Goal: Use online tool/utility: Utilize a website feature to perform a specific function

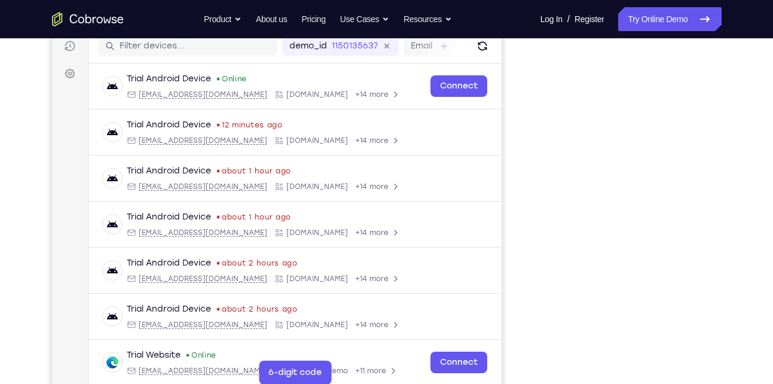
scroll to position [182, 0]
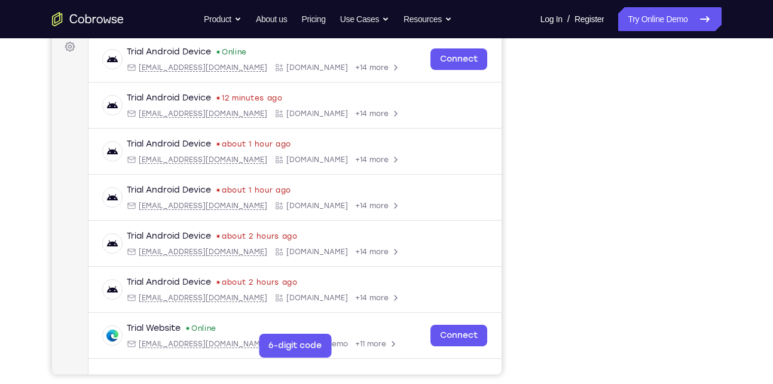
drag, startPoint x: 627, startPoint y: 5, endPoint x: 757, endPoint y: 292, distance: 315.2
click at [757, 292] on div "Your Support Agent Your Customer Web iOS Android Next Steps We’d be happy to gi…" at bounding box center [386, 250] width 765 height 789
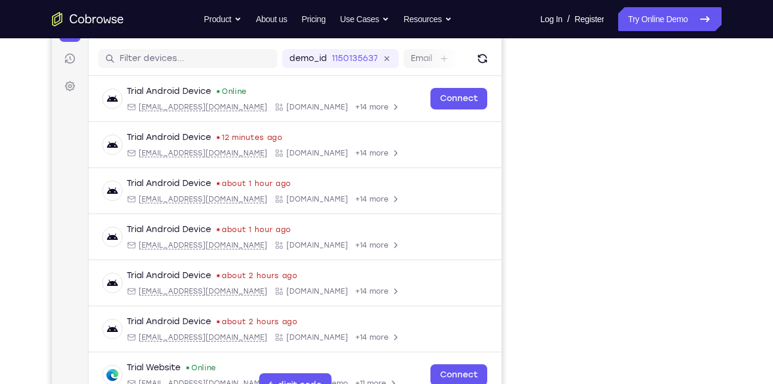
scroll to position [157, 0]
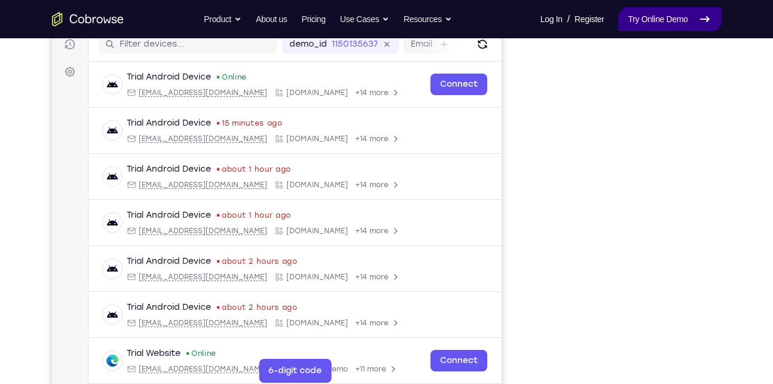
click at [658, 16] on link "Try Online Demo" at bounding box center [669, 19] width 103 height 24
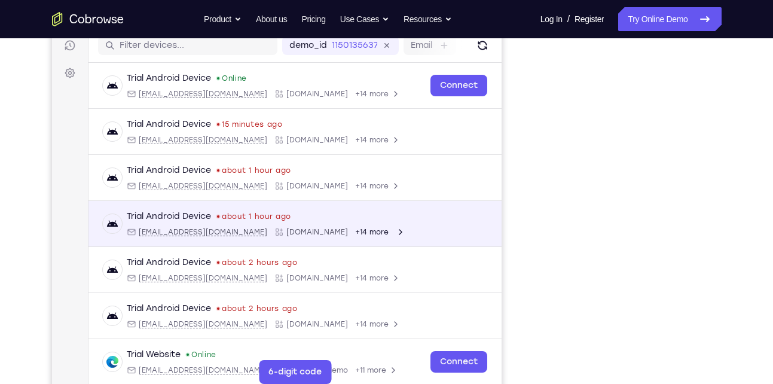
scroll to position [222, 0]
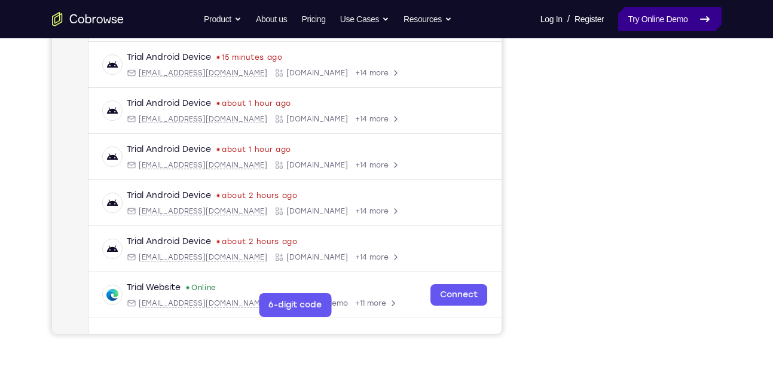
click at [667, 22] on link "Try Online Demo" at bounding box center [669, 19] width 103 height 24
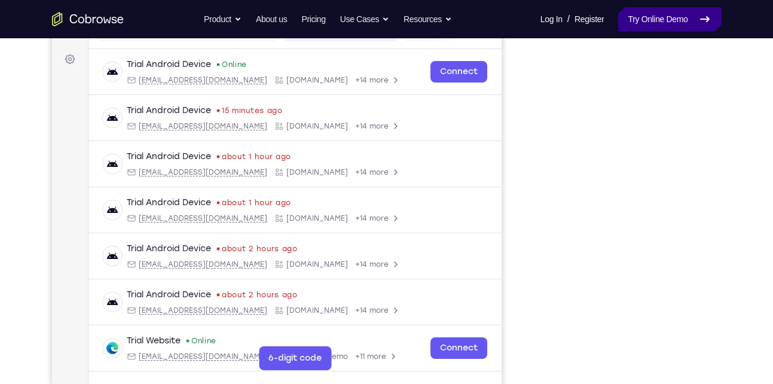
click at [669, 14] on link "Try Online Demo" at bounding box center [669, 19] width 103 height 24
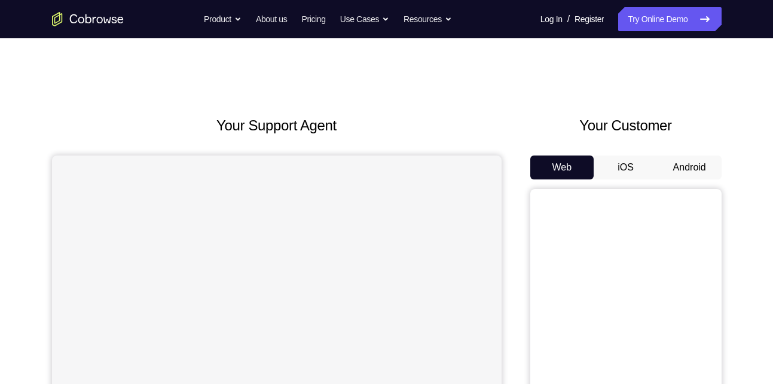
click at [683, 161] on button "Android" at bounding box center [690, 167] width 64 height 24
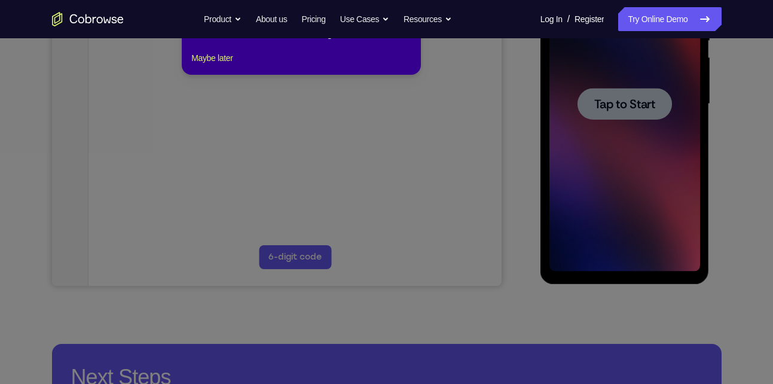
click at [632, 111] on icon at bounding box center [391, 172] width 782 height 424
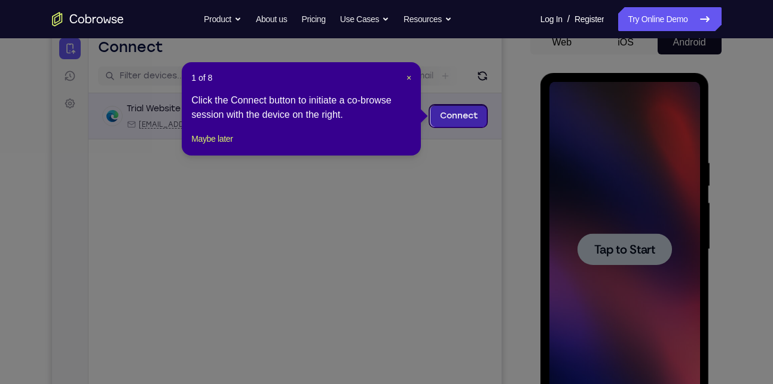
scroll to position [124, 0]
click at [407, 78] on span "×" at bounding box center [409, 79] width 5 height 10
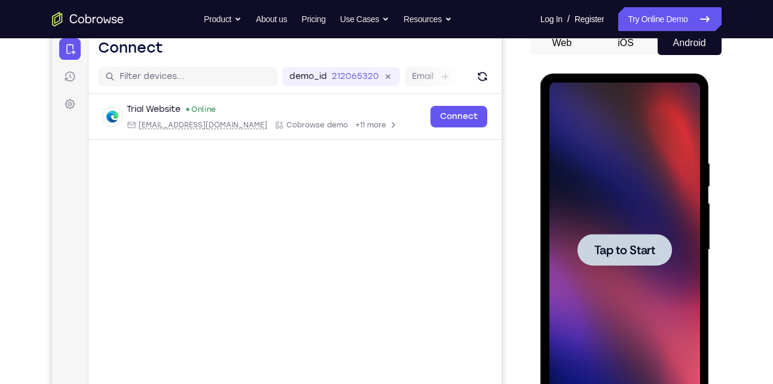
click at [602, 260] on div at bounding box center [625, 250] width 94 height 32
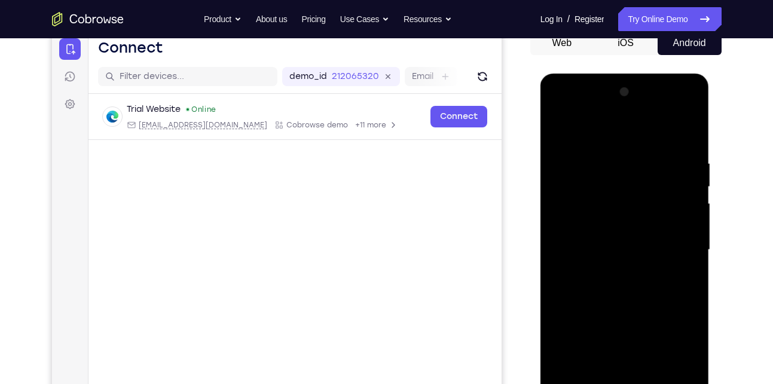
scroll to position [233, 0]
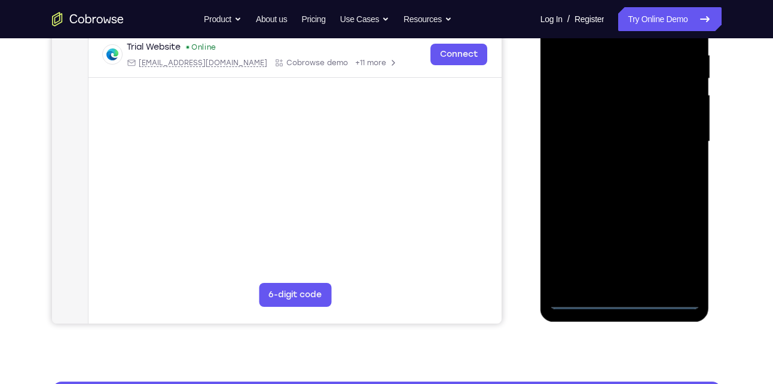
click at [624, 298] on div at bounding box center [625, 141] width 151 height 335
click at [683, 254] on div at bounding box center [625, 141] width 151 height 335
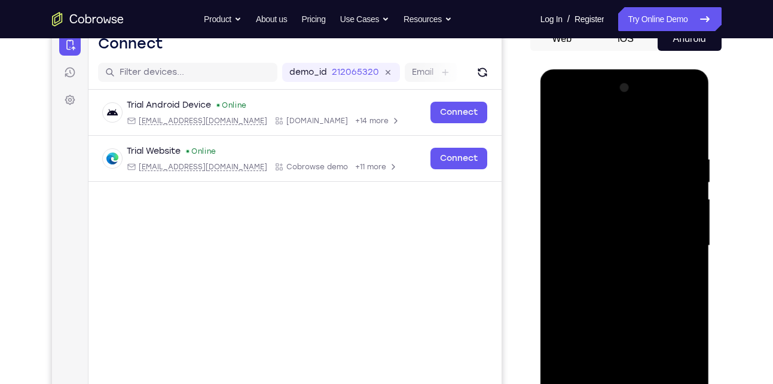
scroll to position [126, 0]
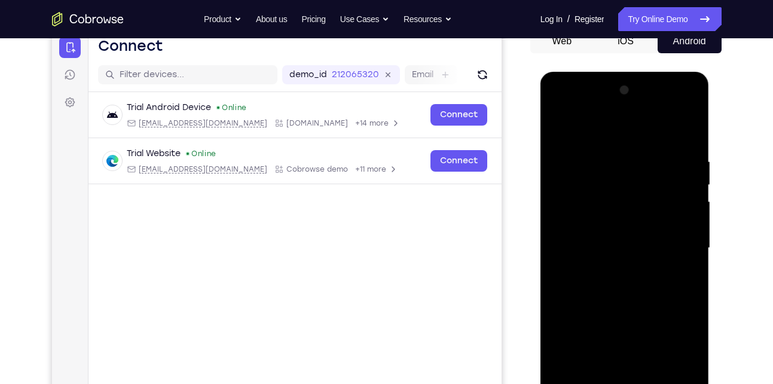
click at [591, 129] on div at bounding box center [625, 248] width 151 height 335
click at [610, 180] on div at bounding box center [625, 248] width 151 height 335
click at [670, 266] on div at bounding box center [625, 248] width 151 height 335
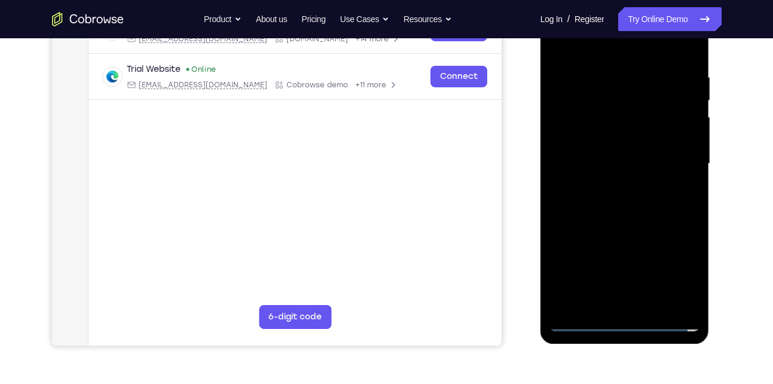
scroll to position [211, 0]
click at [696, 258] on div at bounding box center [625, 163] width 151 height 335
click at [690, 302] on div at bounding box center [625, 163] width 151 height 335
click at [696, 257] on div at bounding box center [625, 163] width 151 height 335
click at [621, 288] on div at bounding box center [625, 163] width 151 height 335
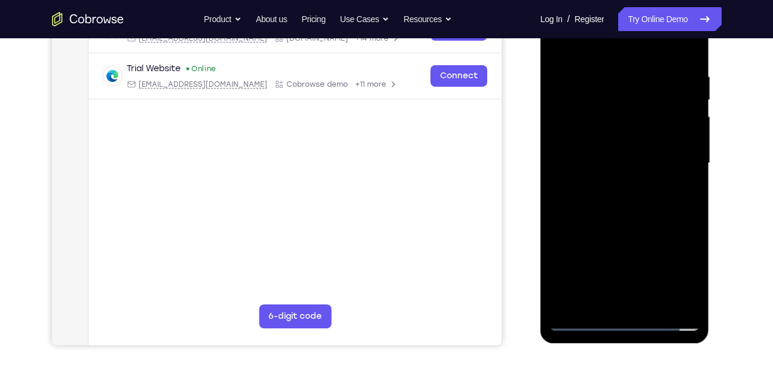
click at [563, 44] on div at bounding box center [625, 163] width 151 height 335
click at [619, 286] on div at bounding box center [625, 163] width 151 height 335
click at [690, 301] on div at bounding box center [625, 163] width 151 height 335
click at [697, 258] on div at bounding box center [625, 163] width 151 height 335
click at [621, 289] on div at bounding box center [625, 163] width 151 height 335
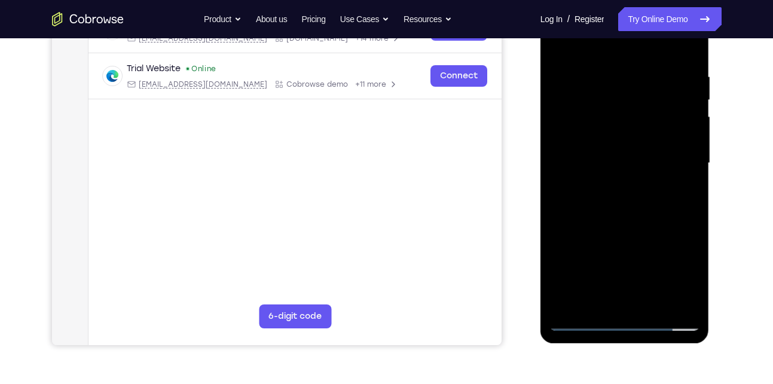
click at [690, 302] on div at bounding box center [625, 163] width 151 height 335
click at [697, 260] on div at bounding box center [625, 163] width 151 height 335
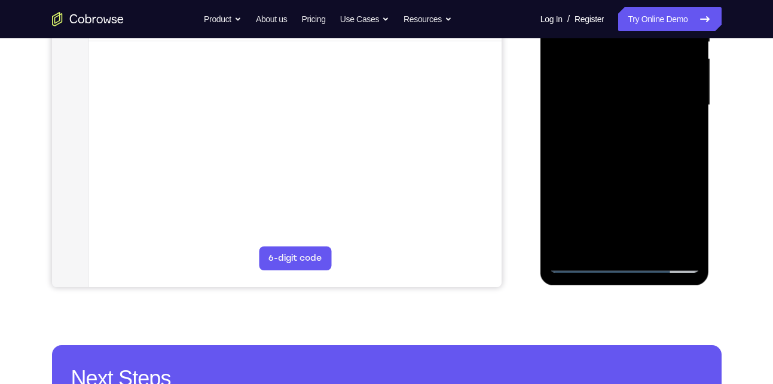
scroll to position [270, 0]
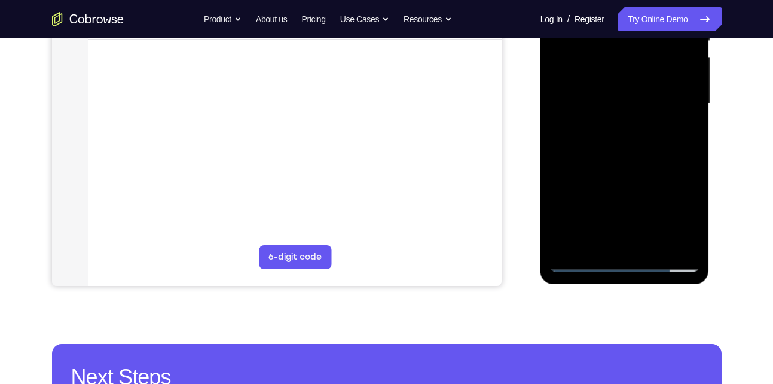
drag, startPoint x: 602, startPoint y: 205, endPoint x: 600, endPoint y: 113, distance: 92.1
click at [600, 113] on div at bounding box center [625, 104] width 151 height 335
click at [617, 154] on div at bounding box center [625, 104] width 151 height 335
drag, startPoint x: 600, startPoint y: 179, endPoint x: 624, endPoint y: 56, distance: 124.9
click at [624, 56] on div at bounding box center [625, 104] width 151 height 335
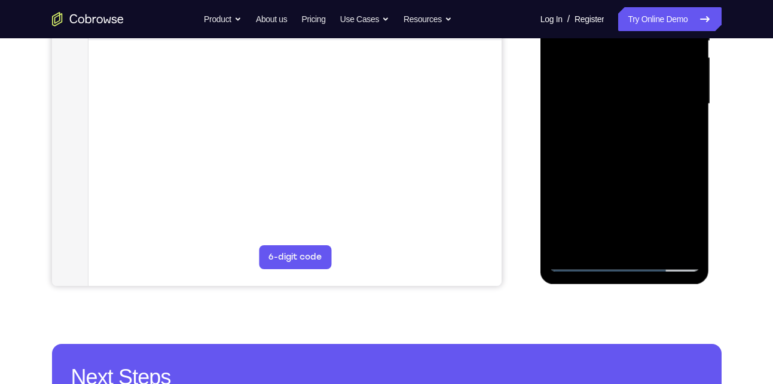
drag, startPoint x: 605, startPoint y: 196, endPoint x: 628, endPoint y: 82, distance: 116.0
click at [628, 82] on div at bounding box center [625, 104] width 151 height 335
drag, startPoint x: 613, startPoint y: 164, endPoint x: 654, endPoint y: 60, distance: 111.7
click at [654, 60] on div at bounding box center [625, 104] width 151 height 335
click at [628, 113] on div at bounding box center [625, 104] width 151 height 335
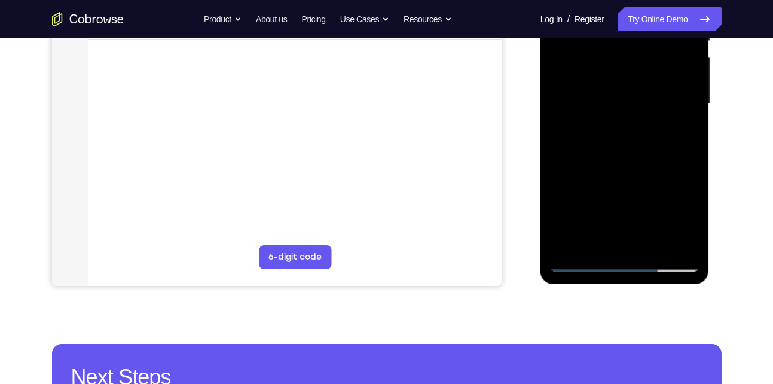
click at [625, 126] on div at bounding box center [625, 104] width 151 height 335
click at [694, 177] on div at bounding box center [625, 104] width 151 height 335
click at [690, 243] on div at bounding box center [625, 104] width 151 height 335
click at [582, 262] on div at bounding box center [625, 104] width 151 height 335
click at [634, 94] on div at bounding box center [625, 104] width 151 height 335
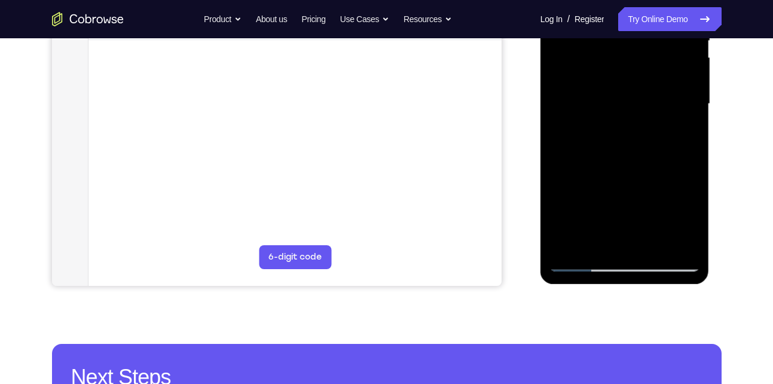
click at [580, 260] on div at bounding box center [625, 104] width 151 height 335
click at [647, 181] on div at bounding box center [625, 104] width 151 height 335
click at [633, 207] on div at bounding box center [625, 104] width 151 height 335
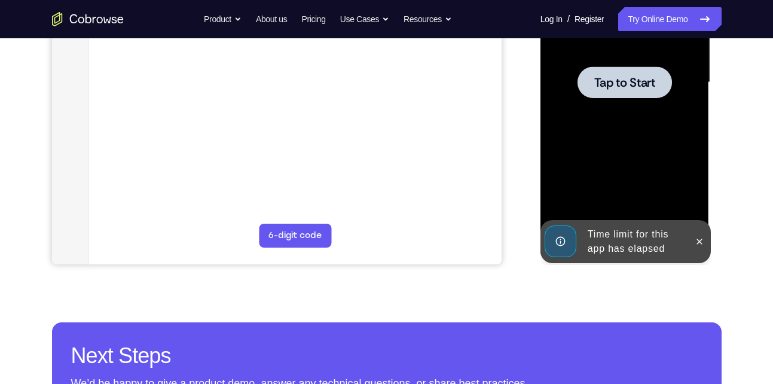
scroll to position [294, 0]
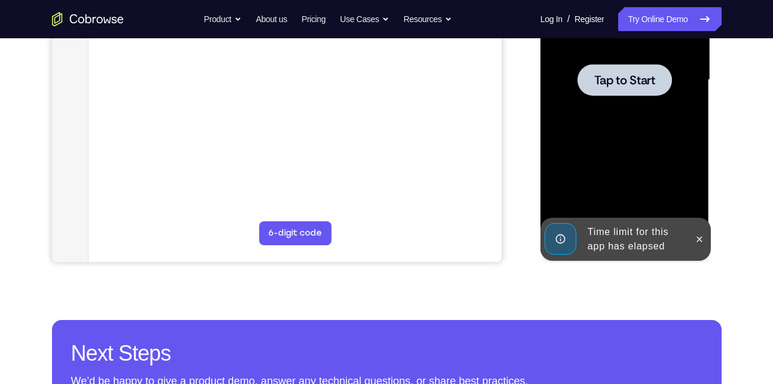
click at [629, 92] on div at bounding box center [625, 80] width 94 height 32
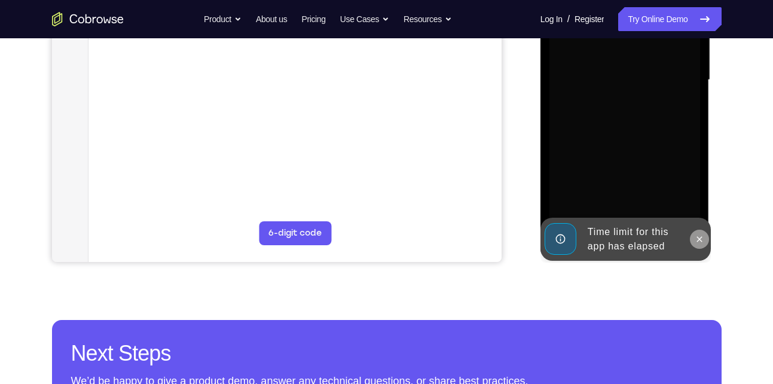
click at [698, 236] on icon at bounding box center [700, 239] width 10 height 10
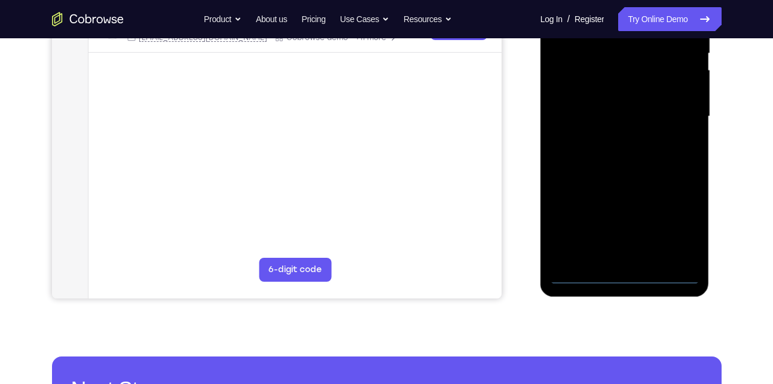
scroll to position [258, 0]
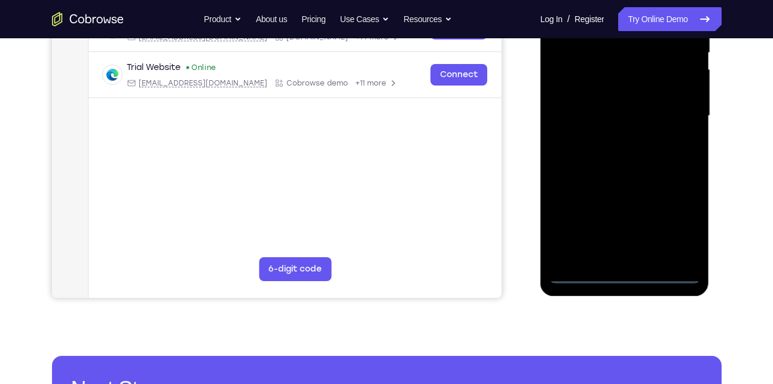
click at [627, 271] on div at bounding box center [625, 116] width 151 height 335
click at [675, 227] on div at bounding box center [625, 116] width 151 height 335
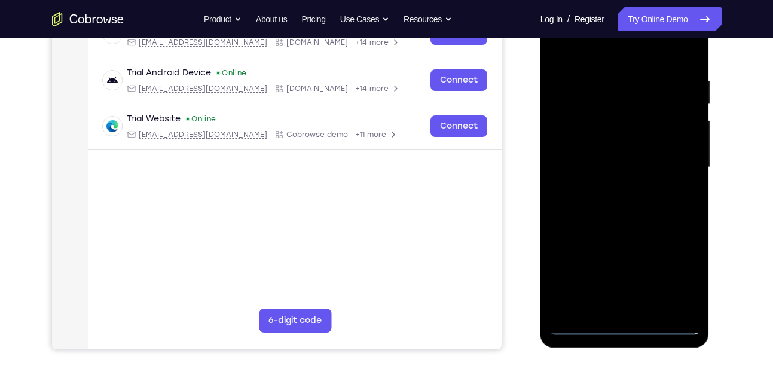
scroll to position [167, 0]
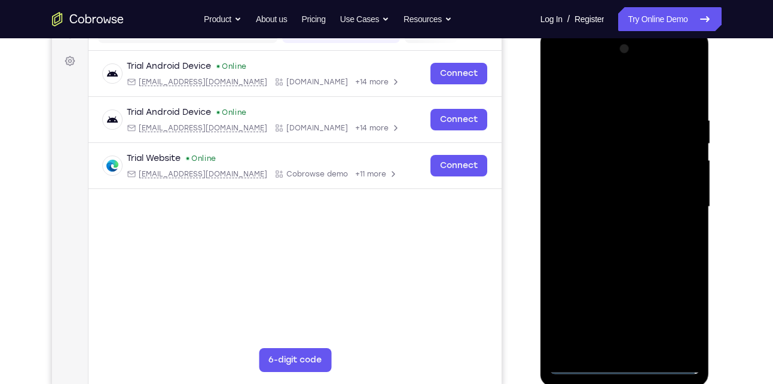
click at [582, 92] on div at bounding box center [625, 206] width 151 height 335
click at [625, 142] on div at bounding box center [625, 206] width 151 height 335
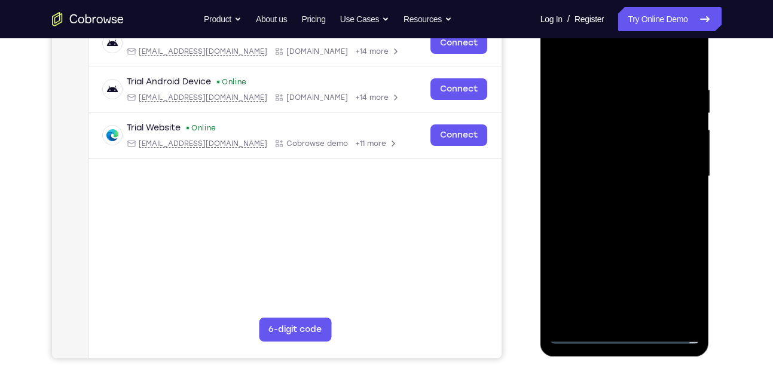
scroll to position [199, 0]
click at [678, 195] on div at bounding box center [625, 175] width 151 height 335
drag, startPoint x: 643, startPoint y: 210, endPoint x: 667, endPoint y: 102, distance: 110.7
click at [667, 102] on div at bounding box center [625, 175] width 151 height 335
drag, startPoint x: 615, startPoint y: 233, endPoint x: 622, endPoint y: 87, distance: 145.5
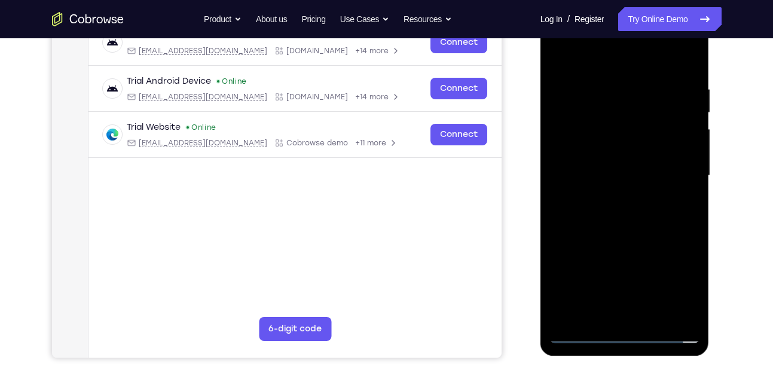
click at [622, 87] on div at bounding box center [625, 175] width 151 height 335
drag, startPoint x: 614, startPoint y: 213, endPoint x: 625, endPoint y: 103, distance: 110.6
click at [625, 103] on div at bounding box center [625, 175] width 151 height 335
drag, startPoint x: 610, startPoint y: 228, endPoint x: 627, endPoint y: 99, distance: 130.9
click at [627, 99] on div at bounding box center [625, 175] width 151 height 335
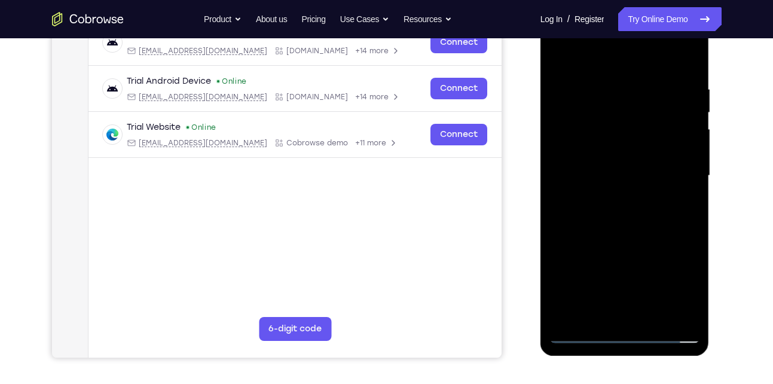
drag, startPoint x: 612, startPoint y: 210, endPoint x: 652, endPoint y: 49, distance: 166.3
click at [652, 49] on div at bounding box center [625, 175] width 151 height 335
click at [633, 179] on div at bounding box center [625, 175] width 151 height 335
click at [632, 188] on div at bounding box center [625, 175] width 151 height 335
click at [621, 261] on div at bounding box center [625, 175] width 151 height 335
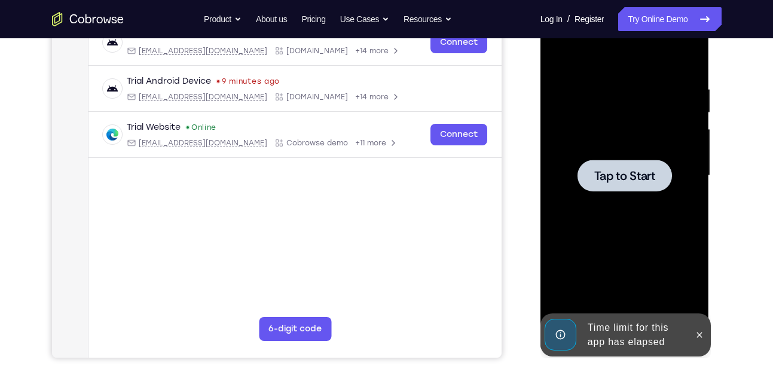
click at [639, 176] on span "Tap to Start" at bounding box center [624, 176] width 61 height 12
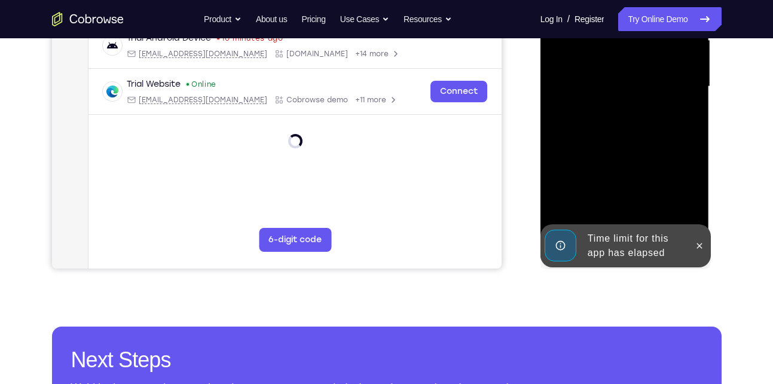
scroll to position [294, 0]
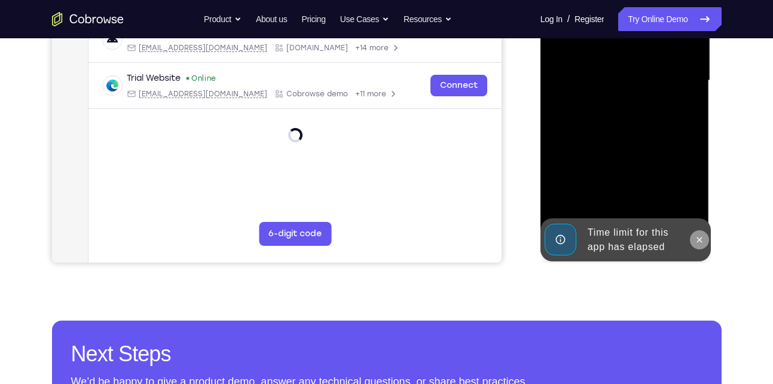
click at [703, 244] on button at bounding box center [699, 239] width 19 height 19
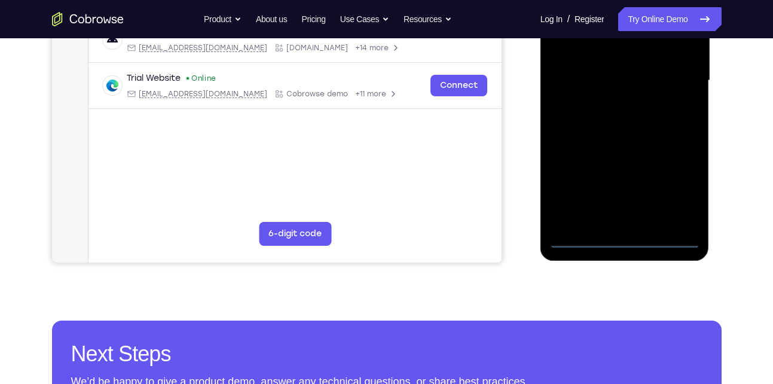
click at [630, 237] on div at bounding box center [625, 80] width 151 height 335
click at [677, 188] on div at bounding box center [625, 80] width 151 height 335
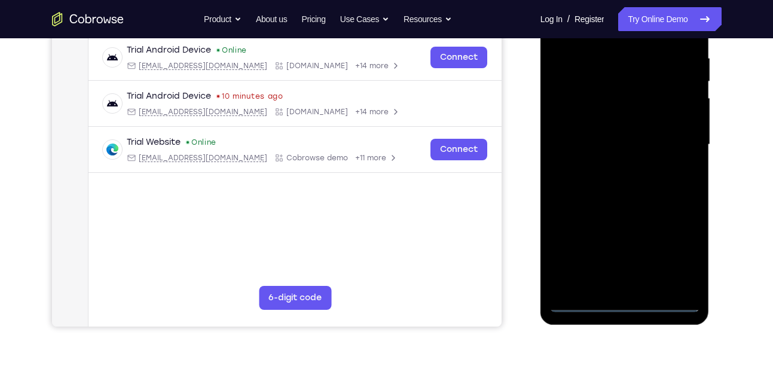
scroll to position [137, 0]
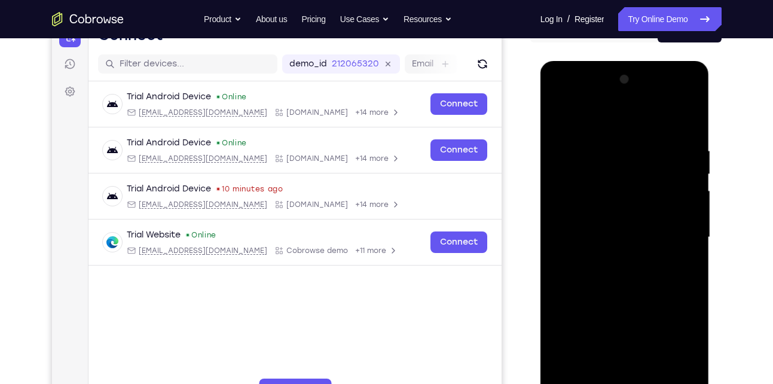
click at [588, 123] on div at bounding box center [625, 237] width 151 height 335
click at [613, 169] on div at bounding box center [625, 237] width 151 height 335
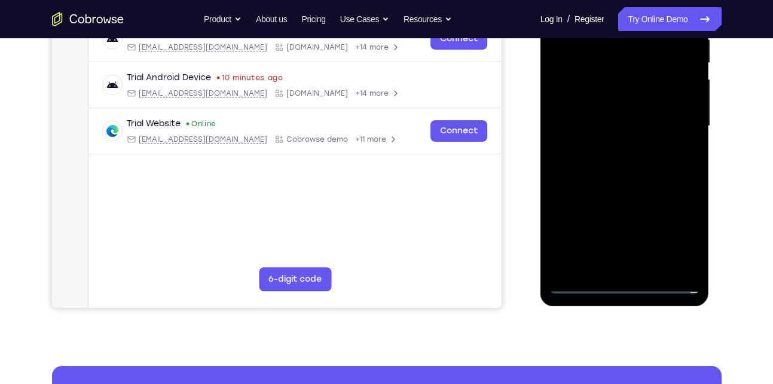
scroll to position [249, 0]
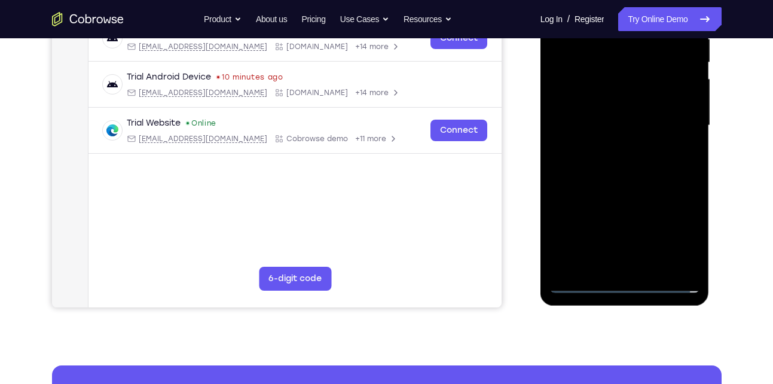
click at [671, 140] on div at bounding box center [625, 125] width 151 height 335
drag, startPoint x: 618, startPoint y: 208, endPoint x: 630, endPoint y: 105, distance: 103.6
click at [630, 105] on div at bounding box center [625, 125] width 151 height 335
click at [685, 181] on div at bounding box center [625, 125] width 151 height 335
click at [632, 96] on div at bounding box center [625, 125] width 151 height 335
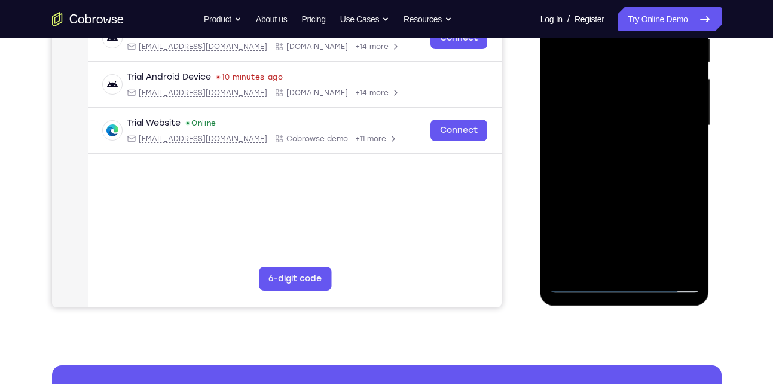
click at [602, 100] on div at bounding box center [625, 125] width 151 height 335
click at [584, 144] on div at bounding box center [625, 125] width 151 height 335
click at [695, 220] on div at bounding box center [625, 125] width 151 height 335
click at [689, 263] on div at bounding box center [625, 125] width 151 height 335
click at [615, 260] on div at bounding box center [625, 125] width 151 height 335
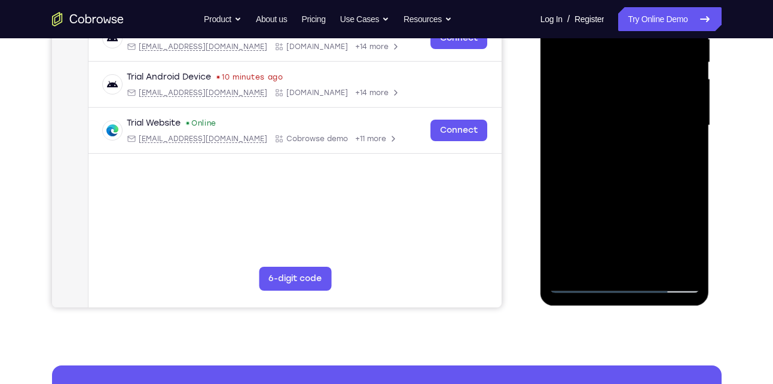
click at [577, 143] on div at bounding box center [625, 125] width 151 height 335
click at [624, 261] on div at bounding box center [625, 125] width 151 height 335
click at [586, 142] on div at bounding box center [625, 125] width 151 height 335
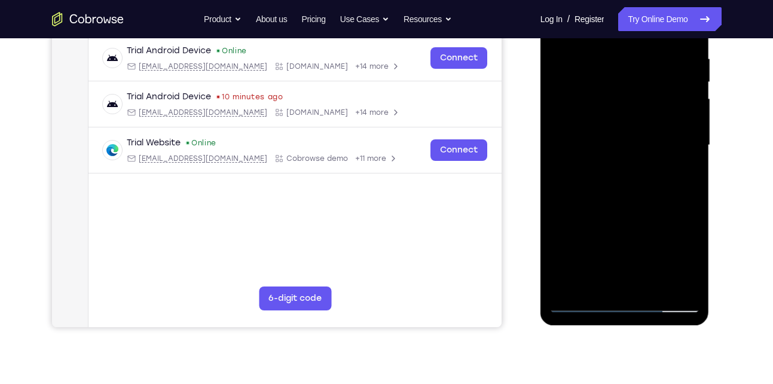
scroll to position [230, 0]
click at [605, 166] on div at bounding box center [625, 144] width 151 height 335
click at [579, 303] on div at bounding box center [625, 144] width 151 height 335
click at [584, 166] on div at bounding box center [625, 144] width 151 height 335
click at [578, 301] on div at bounding box center [625, 144] width 151 height 335
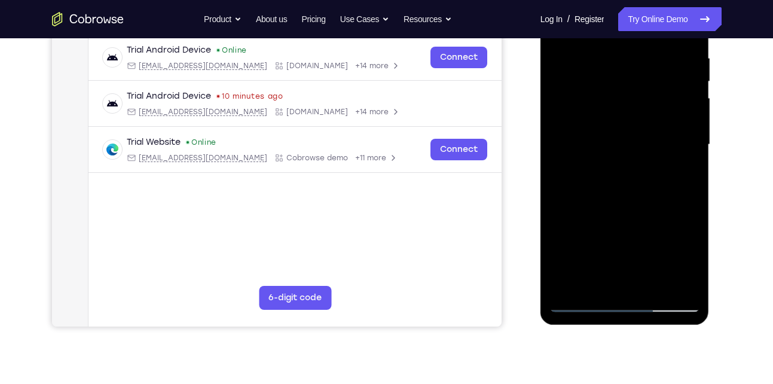
click at [606, 167] on div at bounding box center [625, 144] width 151 height 335
click at [695, 239] on div at bounding box center [625, 144] width 151 height 335
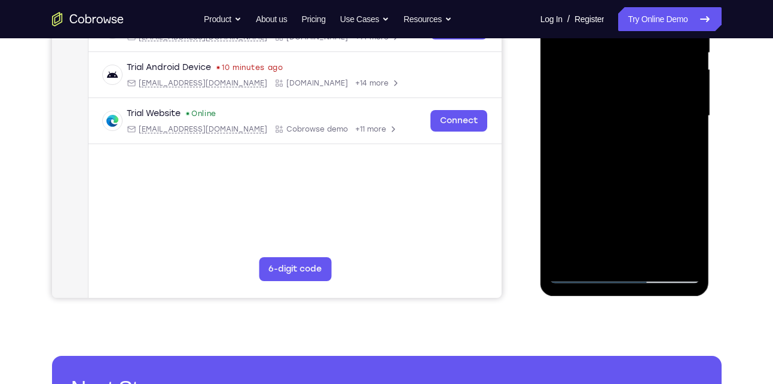
scroll to position [260, 0]
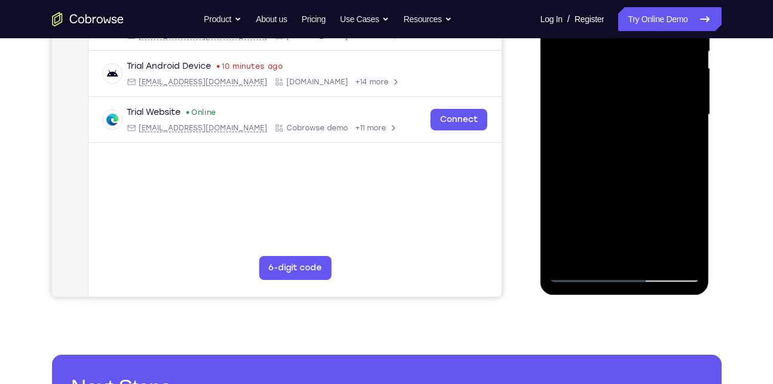
click at [578, 274] on div at bounding box center [625, 114] width 151 height 335
click at [591, 133] on div at bounding box center [625, 114] width 151 height 335
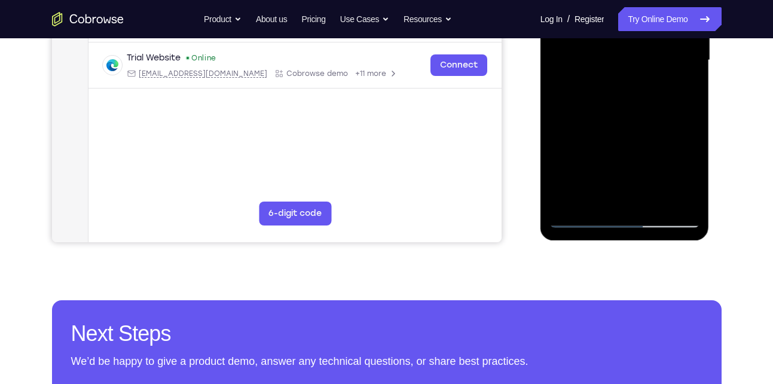
scroll to position [324, 0]
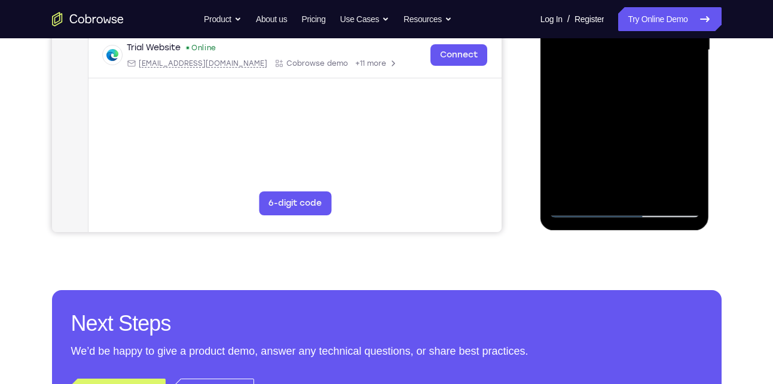
click at [580, 206] on div at bounding box center [625, 50] width 151 height 335
click at [582, 209] on div at bounding box center [625, 50] width 151 height 335
click at [590, 72] on div at bounding box center [625, 50] width 151 height 335
click at [581, 207] on div at bounding box center [625, 50] width 151 height 335
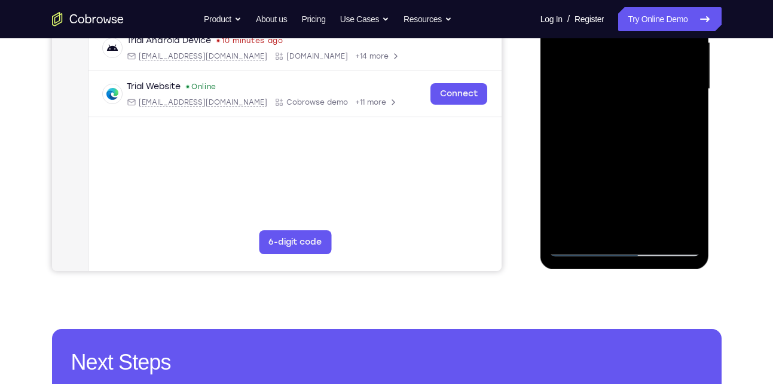
scroll to position [285, 0]
click at [599, 105] on div at bounding box center [625, 89] width 151 height 335
click at [645, 190] on div at bounding box center [625, 89] width 151 height 335
click at [578, 110] on div at bounding box center [625, 89] width 151 height 335
click at [581, 105] on div at bounding box center [625, 89] width 151 height 335
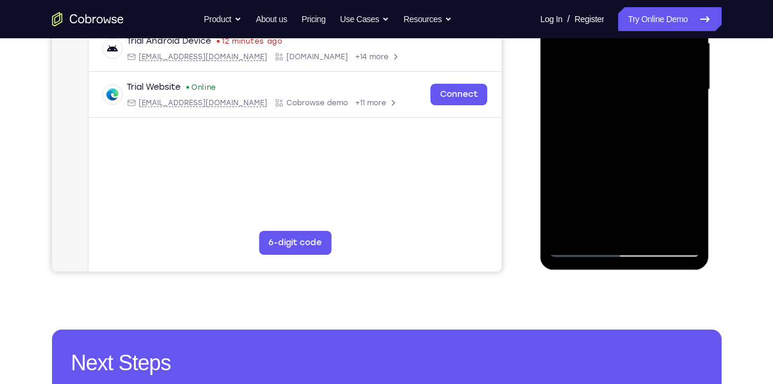
click at [581, 105] on div at bounding box center [625, 89] width 151 height 335
click at [577, 108] on div at bounding box center [625, 89] width 151 height 335
click at [596, 110] on div at bounding box center [625, 89] width 151 height 335
click at [689, 230] on div at bounding box center [625, 89] width 151 height 335
click at [588, 110] on div at bounding box center [625, 89] width 151 height 335
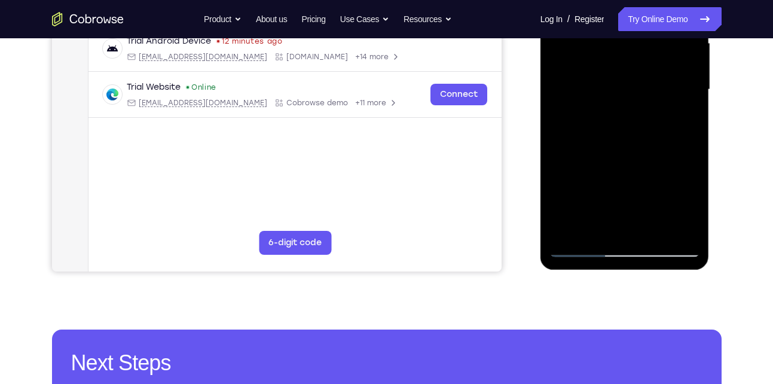
click at [588, 106] on div at bounding box center [625, 89] width 151 height 335
click at [630, 234] on div at bounding box center [625, 89] width 151 height 335
click at [595, 105] on div at bounding box center [625, 89] width 151 height 335
click at [587, 109] on div at bounding box center [625, 89] width 151 height 335
click at [587, 108] on div at bounding box center [625, 89] width 151 height 335
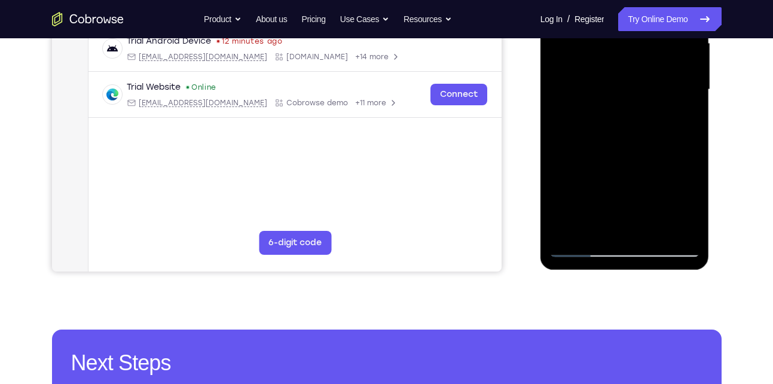
click at [591, 109] on div at bounding box center [625, 89] width 151 height 335
click at [592, 108] on div at bounding box center [625, 89] width 151 height 335
click at [594, 106] on div at bounding box center [625, 89] width 151 height 335
drag, startPoint x: 591, startPoint y: 191, endPoint x: 612, endPoint y: 132, distance: 62.4
click at [612, 132] on div at bounding box center [625, 89] width 151 height 335
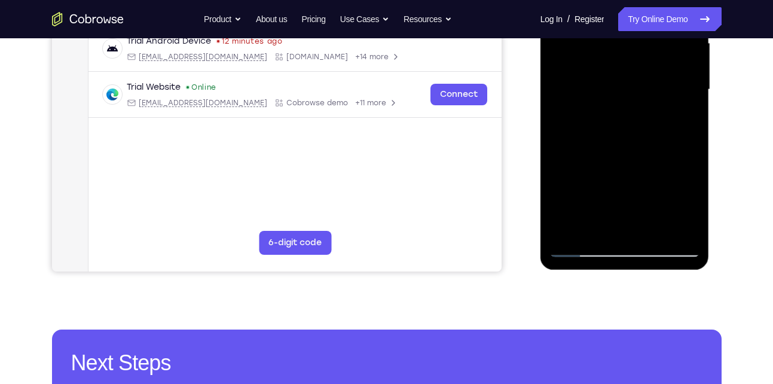
click at [585, 108] on div at bounding box center [625, 89] width 151 height 335
drag, startPoint x: 639, startPoint y: 222, endPoint x: 644, endPoint y: 160, distance: 62.4
click at [644, 160] on div at bounding box center [625, 89] width 151 height 335
click at [588, 104] on div at bounding box center [625, 89] width 151 height 335
drag, startPoint x: 601, startPoint y: 178, endPoint x: 612, endPoint y: 150, distance: 30.1
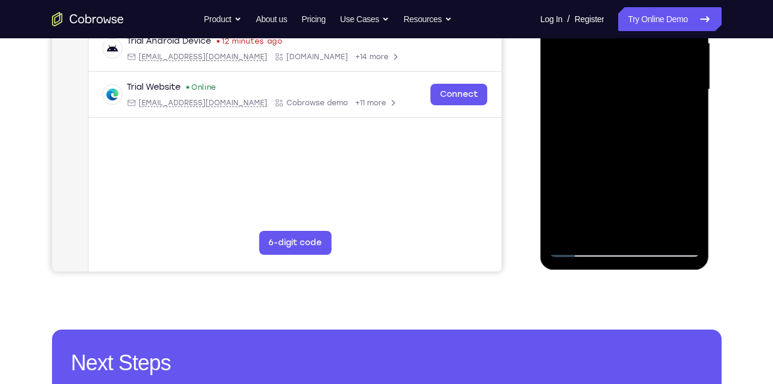
click at [612, 150] on div at bounding box center [625, 89] width 151 height 335
drag, startPoint x: 609, startPoint y: 183, endPoint x: 633, endPoint y: 112, distance: 75.1
click at [633, 112] on div at bounding box center [625, 89] width 151 height 335
click at [584, 107] on div at bounding box center [625, 89] width 151 height 335
drag, startPoint x: 605, startPoint y: 186, endPoint x: 616, endPoint y: 148, distance: 39.2
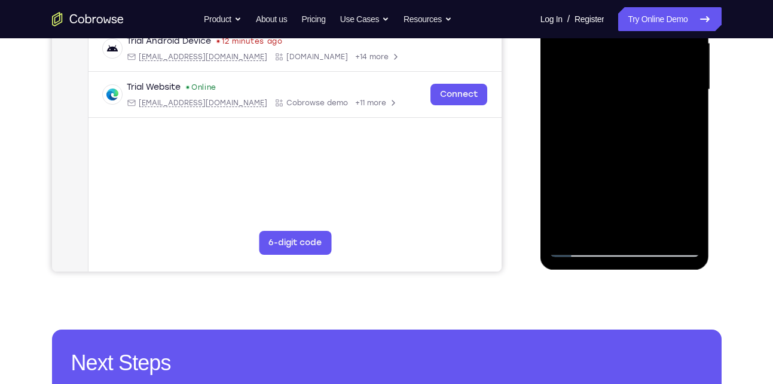
click at [616, 148] on div at bounding box center [625, 89] width 151 height 335
click at [584, 109] on div at bounding box center [625, 89] width 151 height 335
drag, startPoint x: 604, startPoint y: 191, endPoint x: 611, endPoint y: 160, distance: 31.9
click at [611, 160] on div at bounding box center [625, 89] width 151 height 335
drag, startPoint x: 608, startPoint y: 185, endPoint x: 618, endPoint y: 156, distance: 31.0
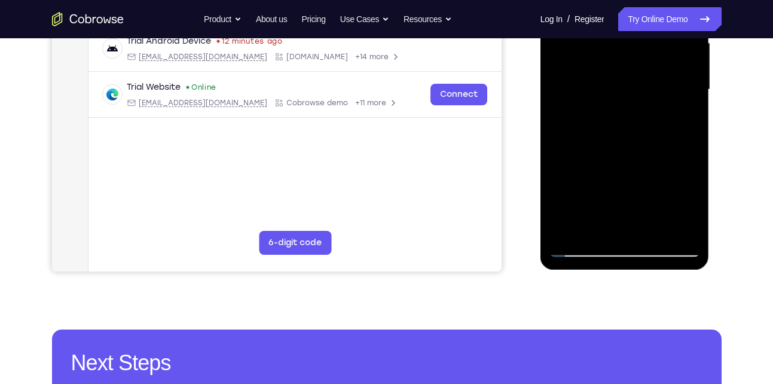
click at [618, 156] on div at bounding box center [625, 89] width 151 height 335
click at [582, 105] on div at bounding box center [625, 89] width 151 height 335
drag, startPoint x: 585, startPoint y: 185, endPoint x: 596, endPoint y: 142, distance: 44.8
click at [596, 142] on div at bounding box center [625, 89] width 151 height 335
click at [586, 107] on div at bounding box center [625, 89] width 151 height 335
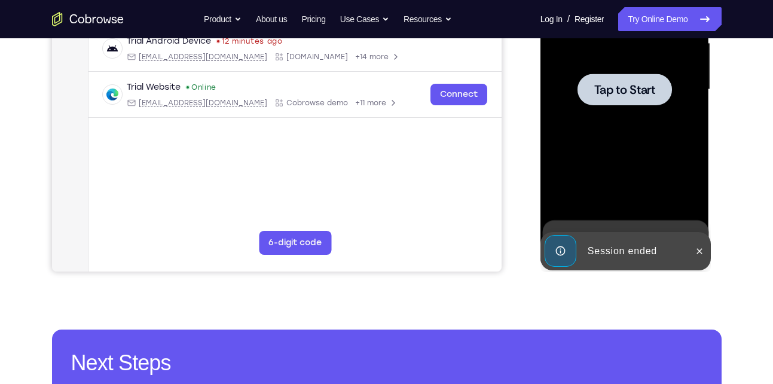
click at [608, 99] on div at bounding box center [625, 90] width 94 height 32
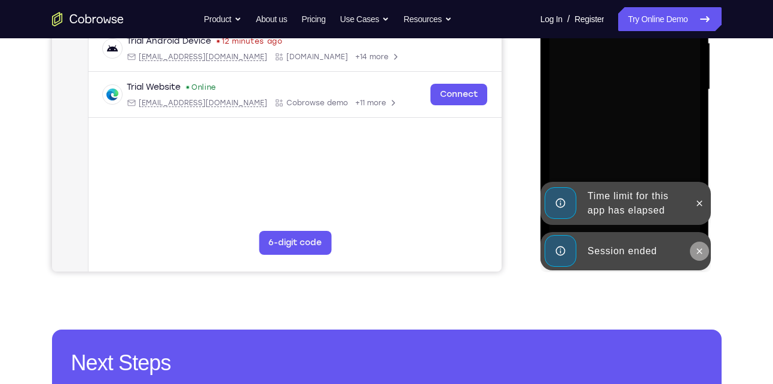
click at [701, 251] on icon at bounding box center [700, 251] width 10 height 10
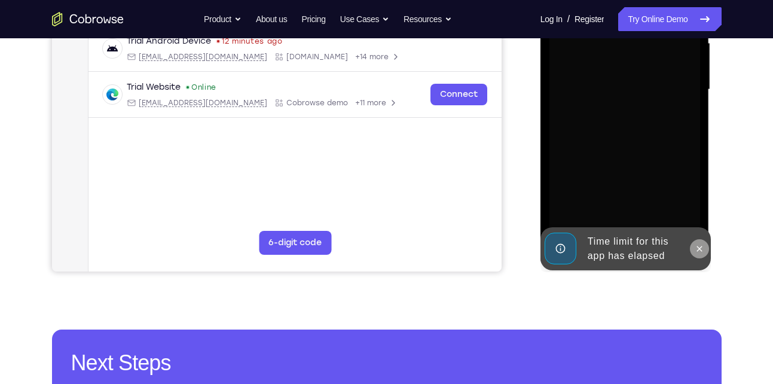
click at [696, 246] on icon at bounding box center [700, 249] width 10 height 10
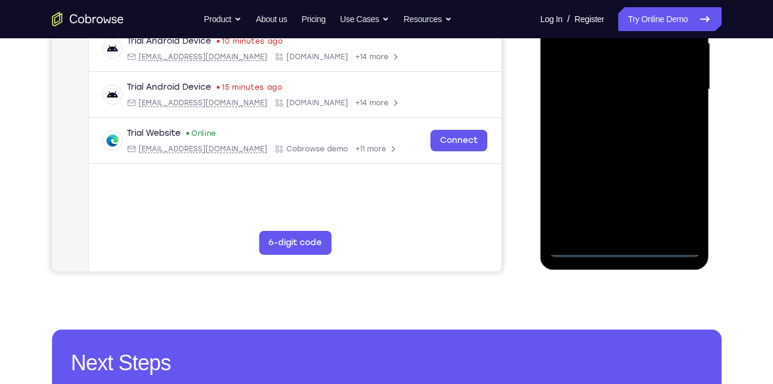
click at [622, 245] on div at bounding box center [625, 89] width 151 height 335
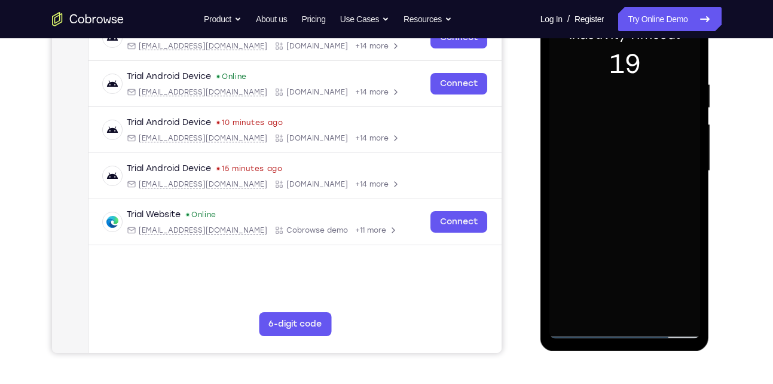
click at [660, 217] on div at bounding box center [625, 171] width 151 height 335
click at [675, 273] on div at bounding box center [625, 171] width 151 height 335
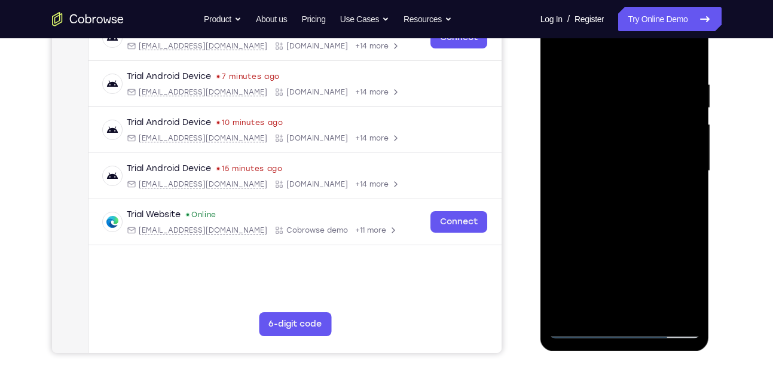
click at [682, 280] on div at bounding box center [625, 171] width 151 height 335
click at [674, 274] on div at bounding box center [625, 171] width 151 height 335
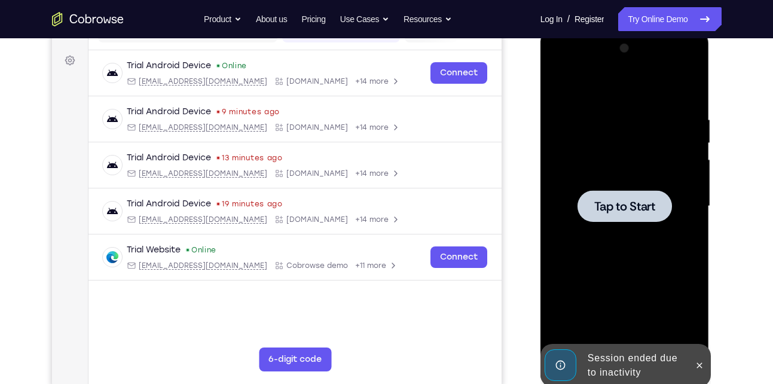
click at [627, 200] on span "Tap to Start" at bounding box center [624, 206] width 61 height 12
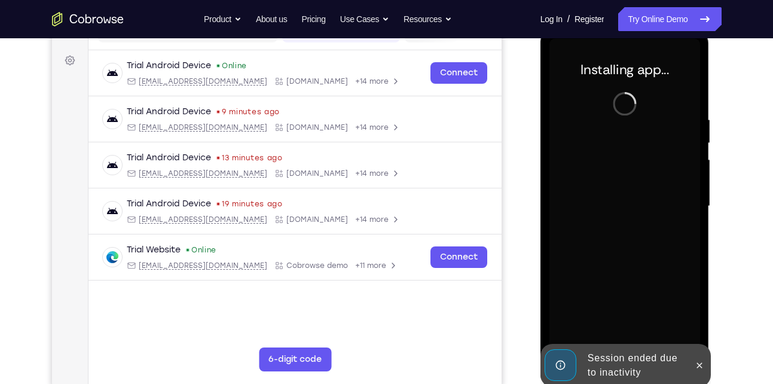
scroll to position [166, 0]
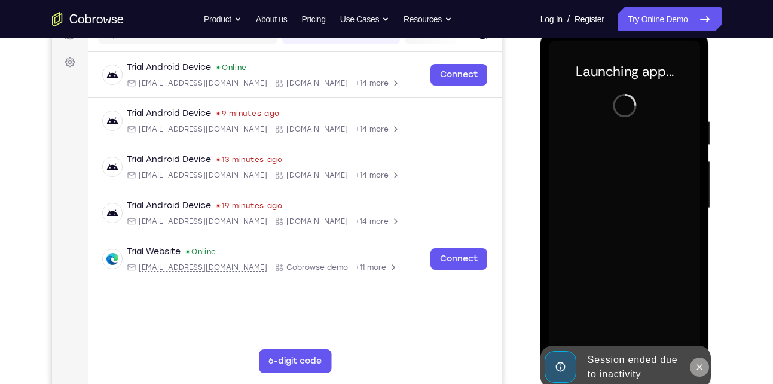
click at [700, 367] on icon at bounding box center [699, 366] width 5 height 5
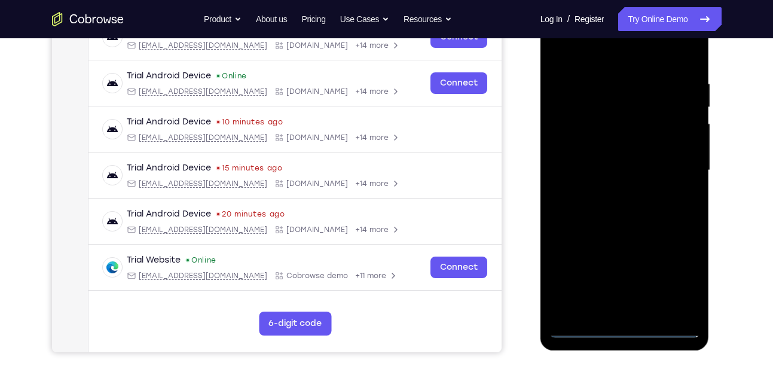
scroll to position [205, 0]
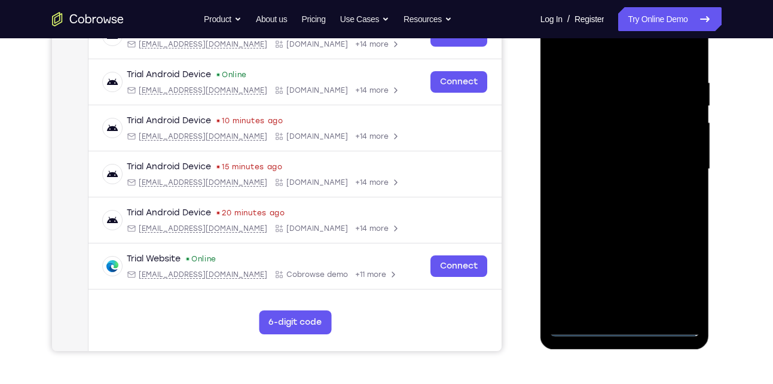
click at [630, 326] on div at bounding box center [625, 169] width 151 height 335
click at [676, 277] on div at bounding box center [625, 169] width 151 height 335
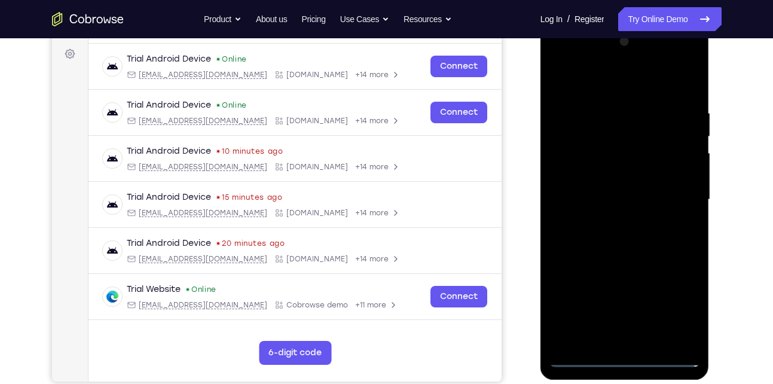
scroll to position [172, 0]
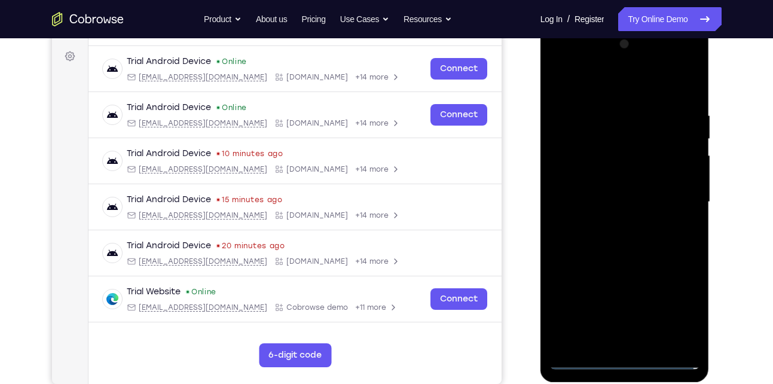
click at [608, 87] on div at bounding box center [625, 202] width 151 height 335
click at [631, 134] on div at bounding box center [625, 202] width 151 height 335
click at [666, 217] on div at bounding box center [625, 202] width 151 height 335
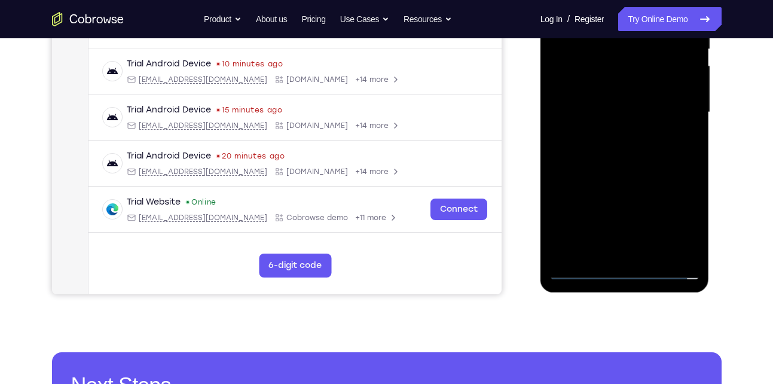
scroll to position [274, 0]
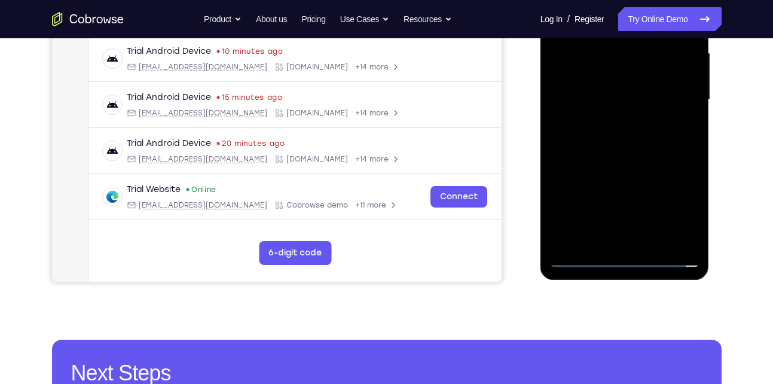
drag, startPoint x: 603, startPoint y: 187, endPoint x: 625, endPoint y: 81, distance: 108.0
click at [625, 81] on div at bounding box center [625, 99] width 151 height 335
click at [683, 148] on div at bounding box center [625, 99] width 151 height 335
drag, startPoint x: 600, startPoint y: 182, endPoint x: 620, endPoint y: 72, distance: 112.5
click at [620, 72] on div at bounding box center [625, 99] width 151 height 335
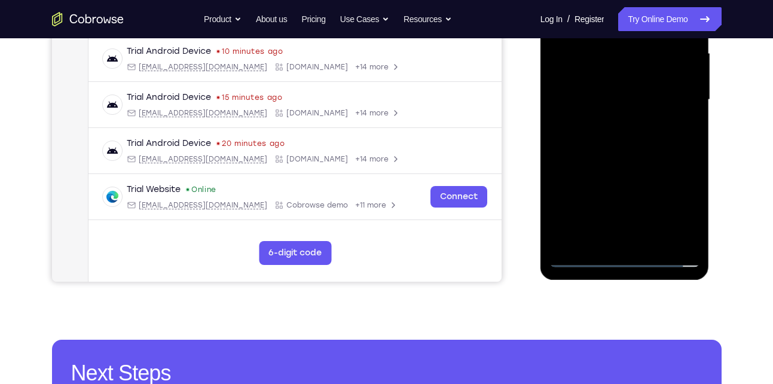
drag, startPoint x: 618, startPoint y: 206, endPoint x: 631, endPoint y: -21, distance: 227.0
click at [631, 0] on div at bounding box center [625, 99] width 151 height 335
drag, startPoint x: 625, startPoint y: 166, endPoint x: 649, endPoint y: -5, distance: 172.0
click at [649, 0] on div at bounding box center [625, 99] width 151 height 335
drag, startPoint x: 588, startPoint y: 173, endPoint x: 647, endPoint y: 76, distance: 113.7
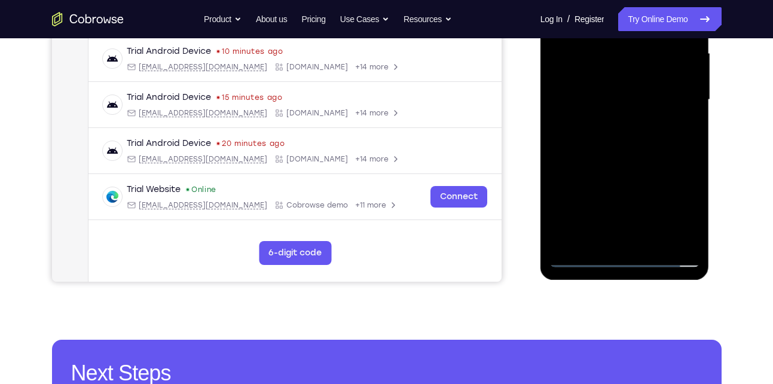
click at [647, 76] on div at bounding box center [625, 99] width 151 height 335
drag, startPoint x: 617, startPoint y: 168, endPoint x: 683, endPoint y: 35, distance: 149.2
click at [683, 35] on div at bounding box center [625, 99] width 151 height 335
drag, startPoint x: 599, startPoint y: 147, endPoint x: 632, endPoint y: 84, distance: 70.9
click at [632, 84] on div at bounding box center [625, 99] width 151 height 335
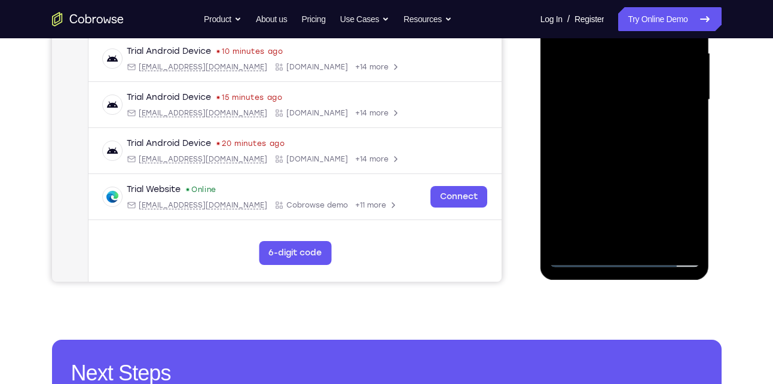
click at [643, 152] on div at bounding box center [625, 99] width 151 height 335
drag, startPoint x: 607, startPoint y: 213, endPoint x: 672, endPoint y: 88, distance: 141.2
click at [672, 88] on div at bounding box center [625, 99] width 151 height 335
drag, startPoint x: 566, startPoint y: 158, endPoint x: 644, endPoint y: 75, distance: 114.2
click at [644, 75] on div at bounding box center [625, 99] width 151 height 335
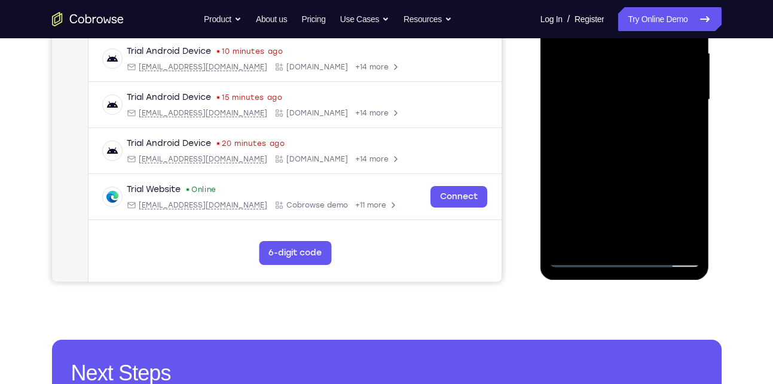
click at [695, 194] on div at bounding box center [625, 99] width 151 height 335
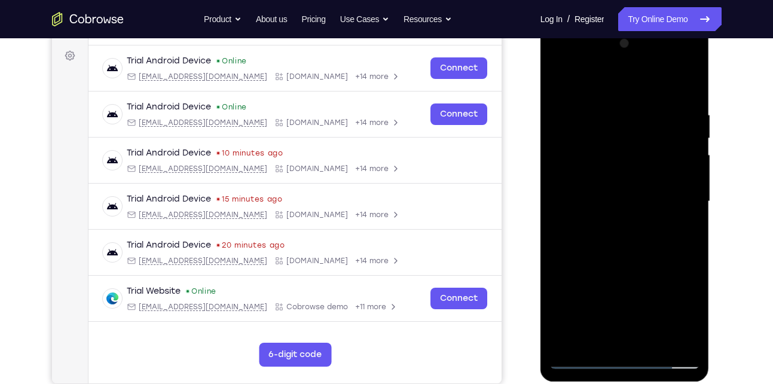
scroll to position [170, 0]
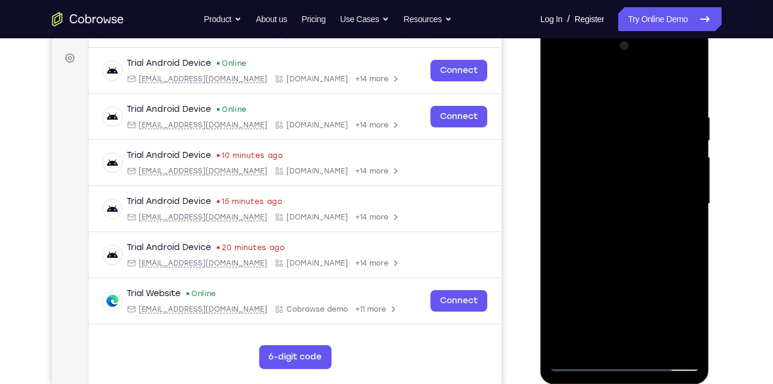
click at [558, 83] on div at bounding box center [625, 203] width 151 height 335
drag, startPoint x: 605, startPoint y: 245, endPoint x: 627, endPoint y: 105, distance: 141.7
click at [627, 105] on div at bounding box center [625, 203] width 151 height 335
click at [578, 271] on div at bounding box center [625, 203] width 151 height 335
click at [691, 272] on div at bounding box center [625, 203] width 151 height 335
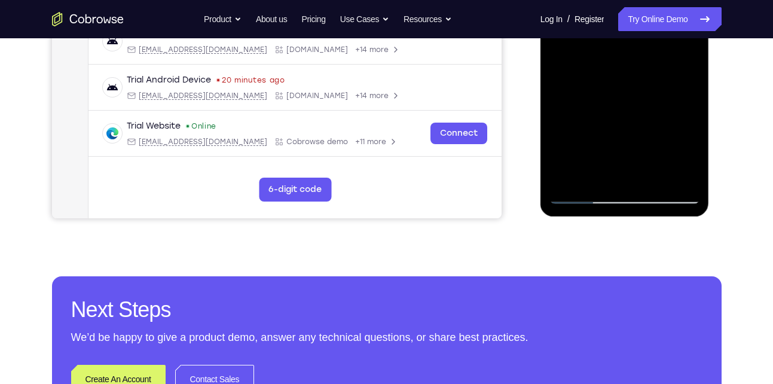
scroll to position [339, 0]
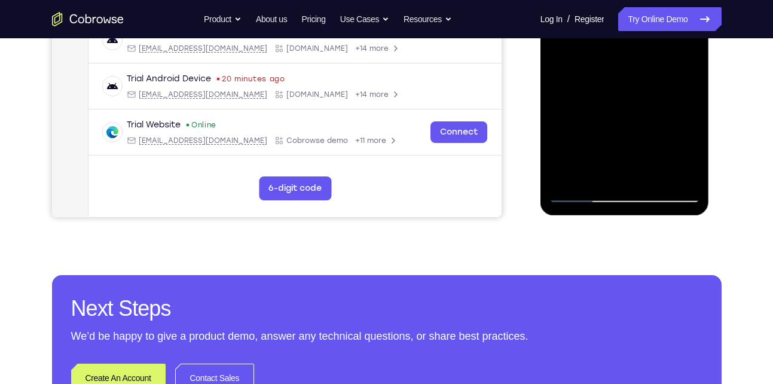
click at [575, 193] on div at bounding box center [625, 35] width 151 height 335
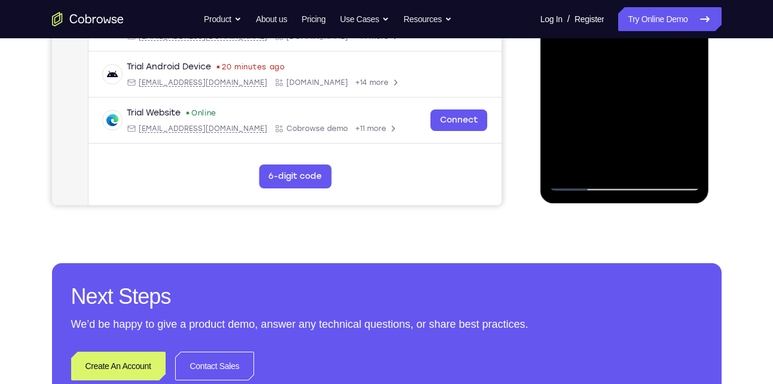
scroll to position [352, 0]
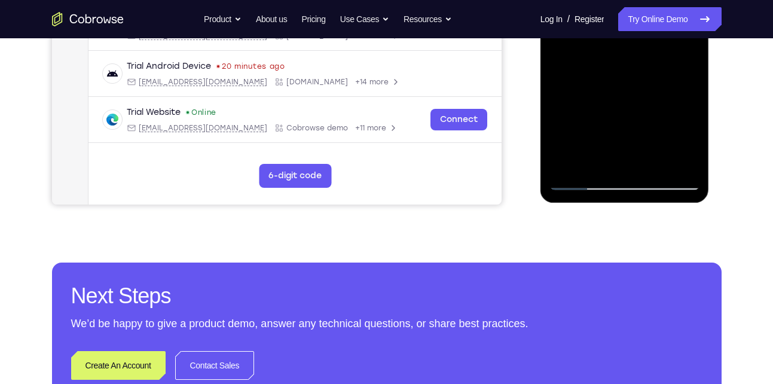
click at [580, 176] on div at bounding box center [625, 22] width 151 height 335
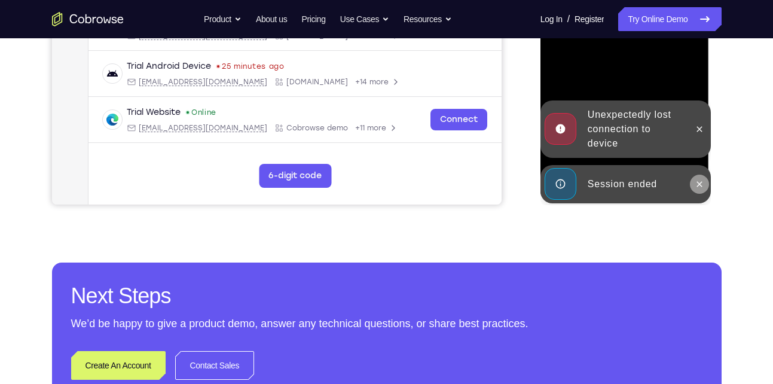
click at [697, 185] on icon at bounding box center [700, 184] width 10 height 10
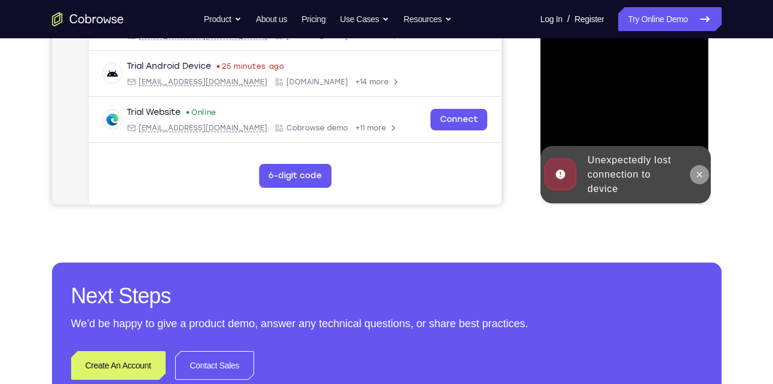
click at [698, 136] on div "Online web based iOS Simulators and Android Emulators. Run iPhone, iPad, Mobile…" at bounding box center [626, 25] width 170 height 359
click at [698, 176] on icon at bounding box center [699, 174] width 5 height 5
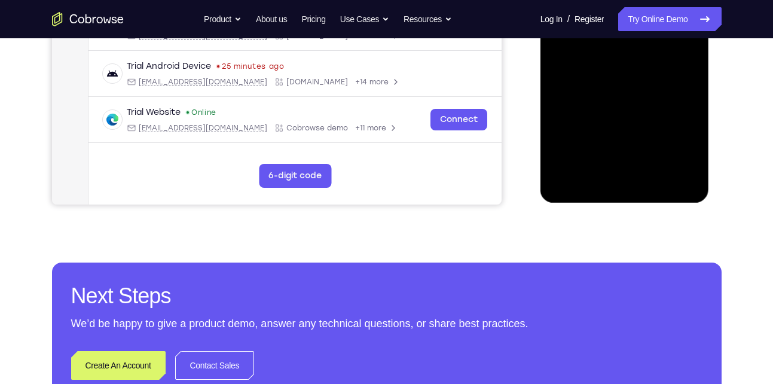
scroll to position [230, 0]
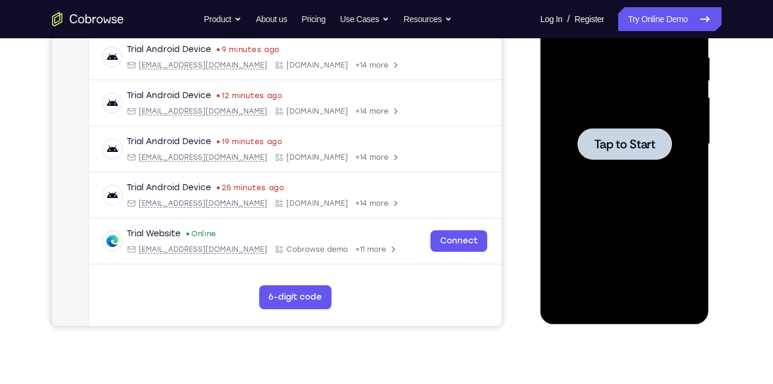
click at [612, 145] on span "Tap to Start" at bounding box center [624, 144] width 61 height 12
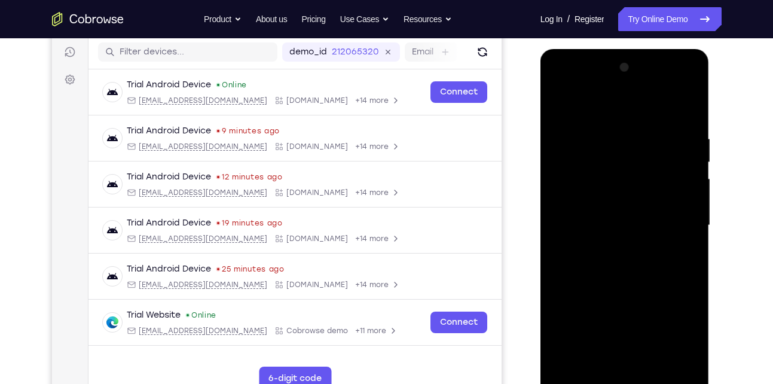
scroll to position [267, 0]
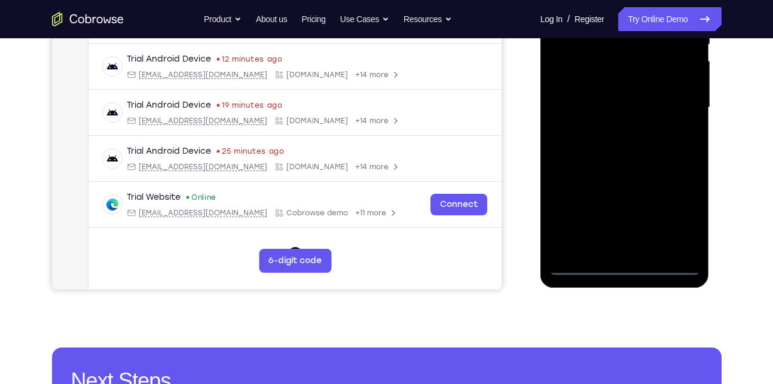
click at [627, 268] on div at bounding box center [625, 107] width 151 height 335
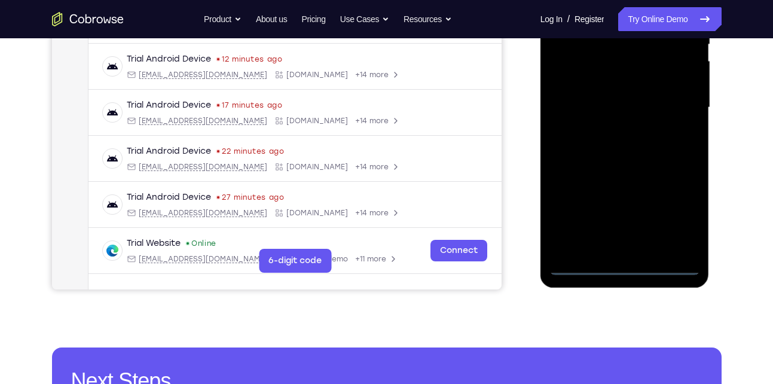
click at [671, 215] on div at bounding box center [625, 107] width 151 height 335
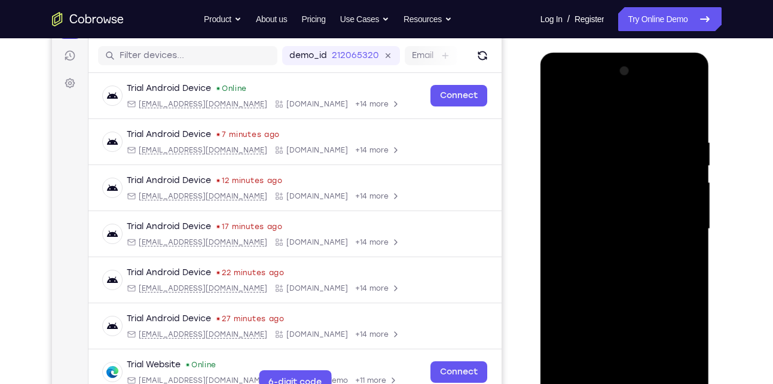
click at [581, 110] on div at bounding box center [625, 229] width 151 height 335
click at [676, 224] on div at bounding box center [625, 229] width 151 height 335
click at [611, 252] on div at bounding box center [625, 229] width 151 height 335
click at [621, 216] on div at bounding box center [625, 229] width 151 height 335
click at [603, 208] on div at bounding box center [625, 229] width 151 height 335
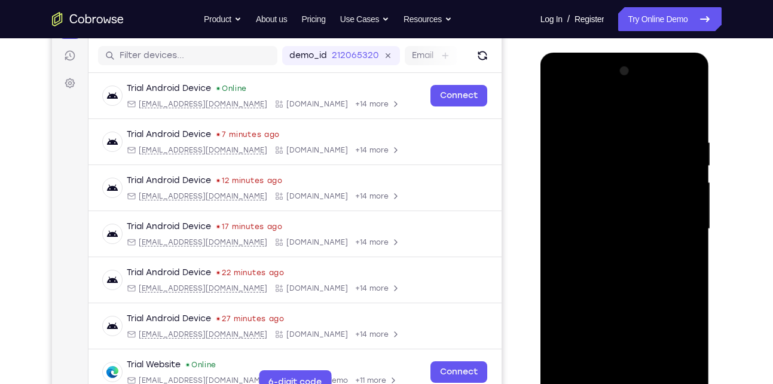
click at [594, 230] on div at bounding box center [625, 229] width 151 height 335
click at [602, 268] on div at bounding box center [625, 229] width 151 height 335
click at [622, 261] on div at bounding box center [625, 229] width 151 height 335
click at [672, 106] on div at bounding box center [625, 229] width 151 height 335
click at [651, 259] on div at bounding box center [625, 229] width 151 height 335
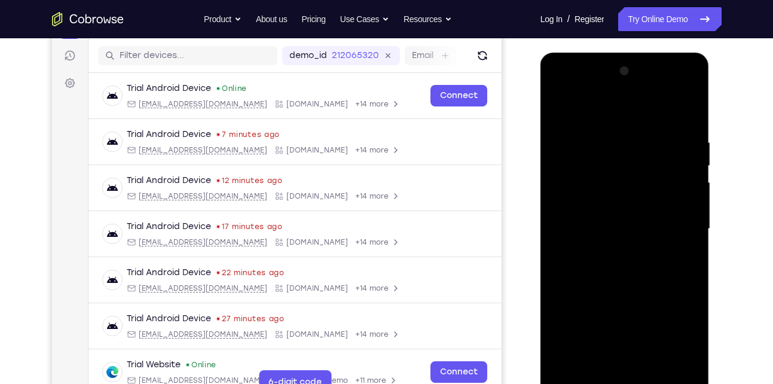
click at [645, 264] on div at bounding box center [625, 229] width 151 height 335
click at [626, 264] on div at bounding box center [625, 229] width 151 height 335
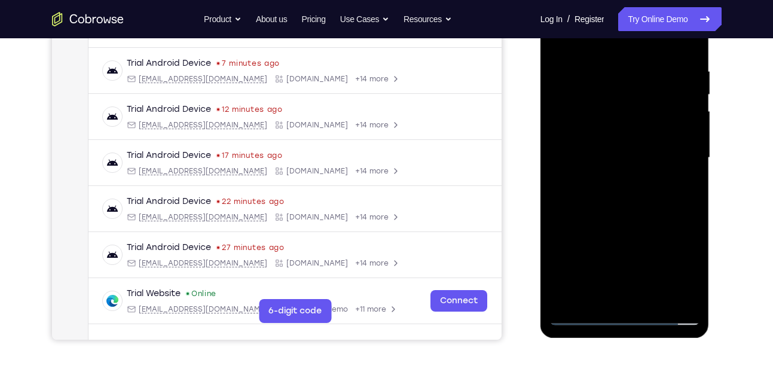
click at [626, 193] on div at bounding box center [625, 157] width 151 height 335
click at [635, 190] on div at bounding box center [625, 157] width 151 height 335
click at [637, 199] on div at bounding box center [625, 157] width 151 height 335
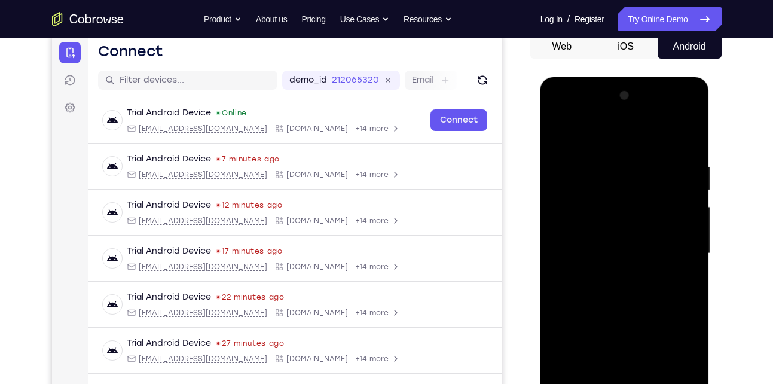
click at [637, 295] on div at bounding box center [625, 253] width 151 height 335
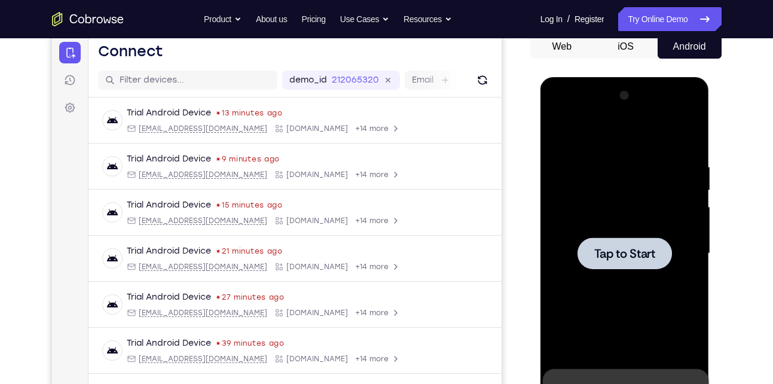
click at [637, 252] on span "Tap to Start" at bounding box center [624, 254] width 61 height 12
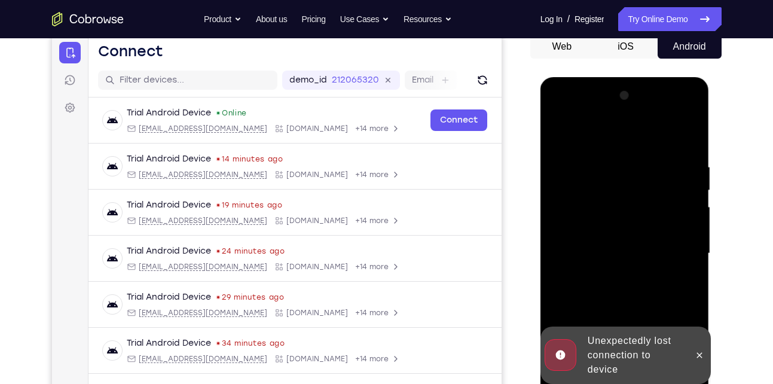
scroll to position [281, 0]
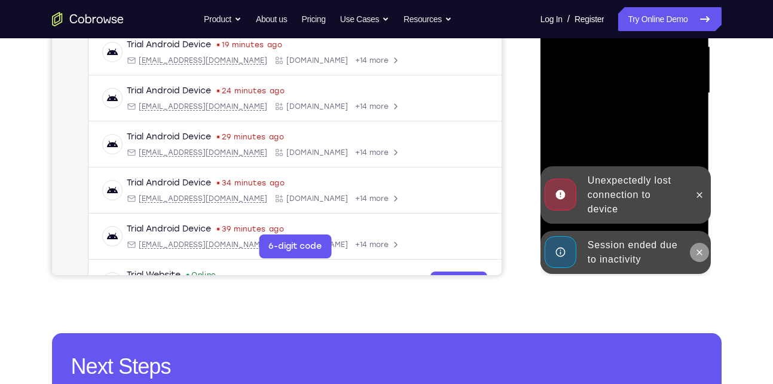
click at [702, 255] on icon at bounding box center [700, 253] width 10 height 10
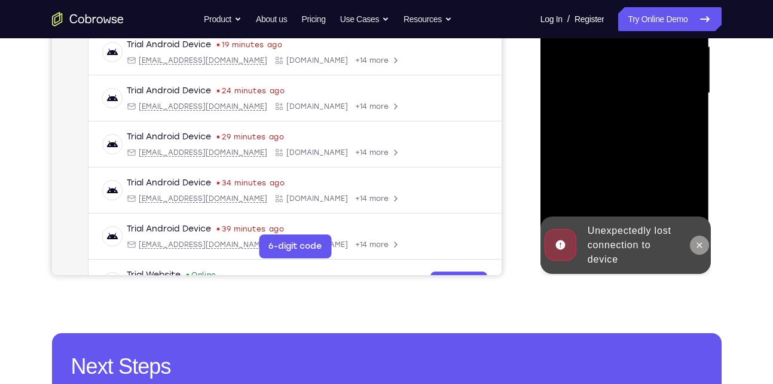
click at [702, 246] on icon at bounding box center [700, 245] width 10 height 10
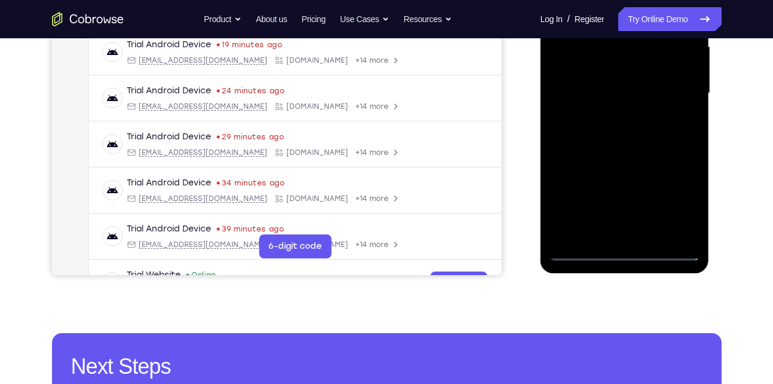
click at [623, 251] on div at bounding box center [625, 93] width 151 height 335
click at [673, 203] on div at bounding box center [625, 93] width 151 height 335
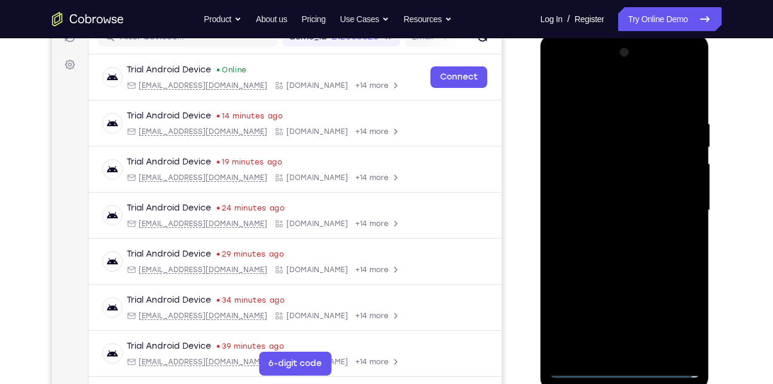
click at [590, 93] on div at bounding box center [625, 210] width 151 height 335
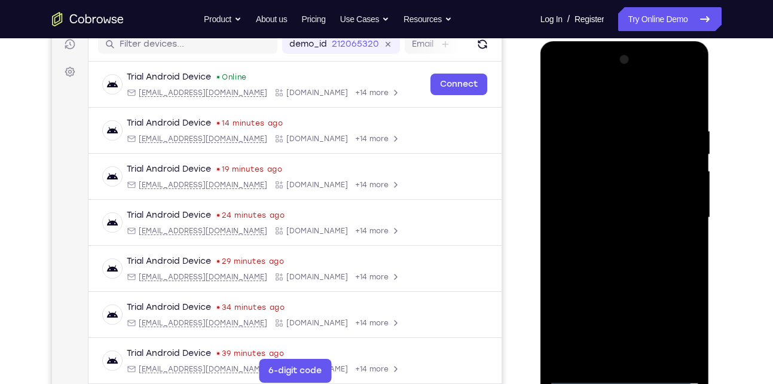
click at [600, 99] on div at bounding box center [625, 217] width 151 height 335
click at [607, 155] on div at bounding box center [625, 217] width 151 height 335
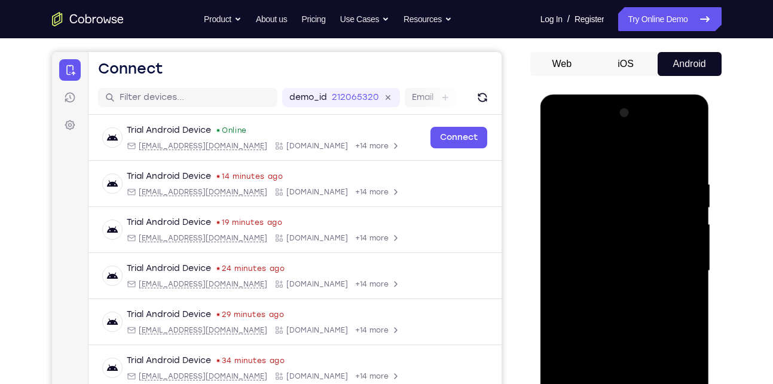
scroll to position [203, 0]
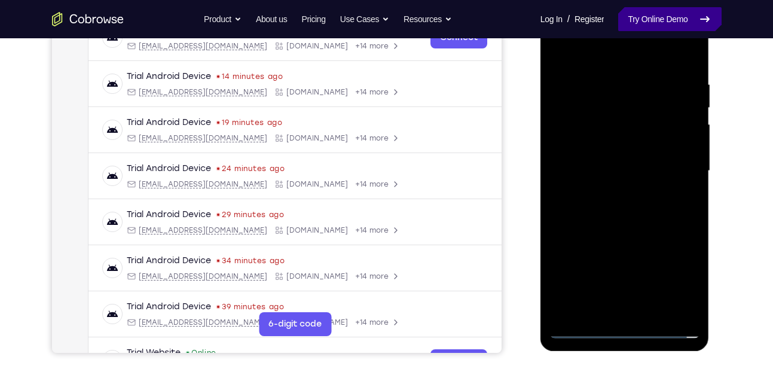
click at [679, 20] on link "Try Online Demo" at bounding box center [669, 19] width 103 height 24
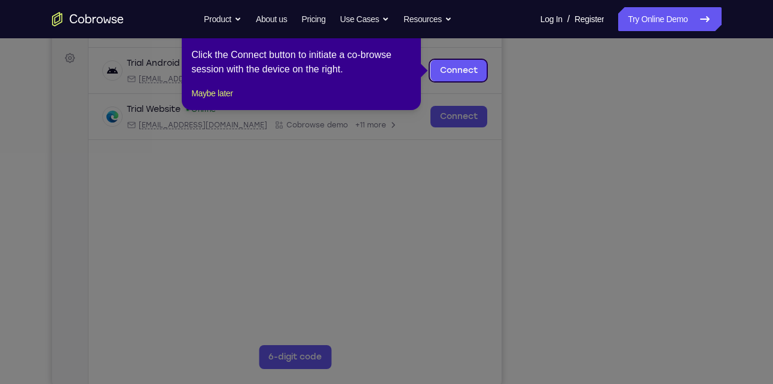
click at [659, 222] on icon at bounding box center [391, 192] width 782 height 384
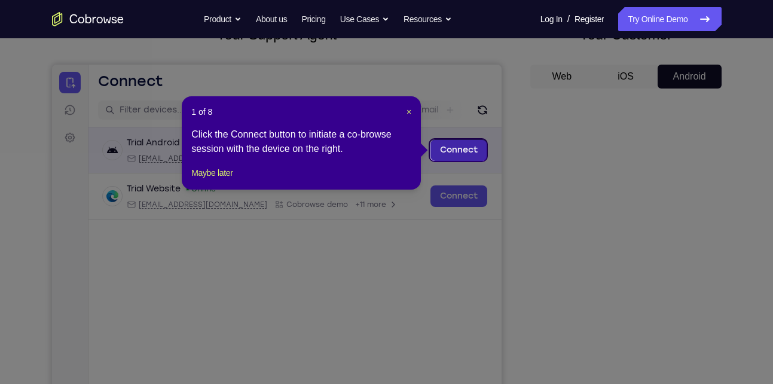
scroll to position [90, 0]
click at [407, 116] on span "×" at bounding box center [409, 113] width 5 height 10
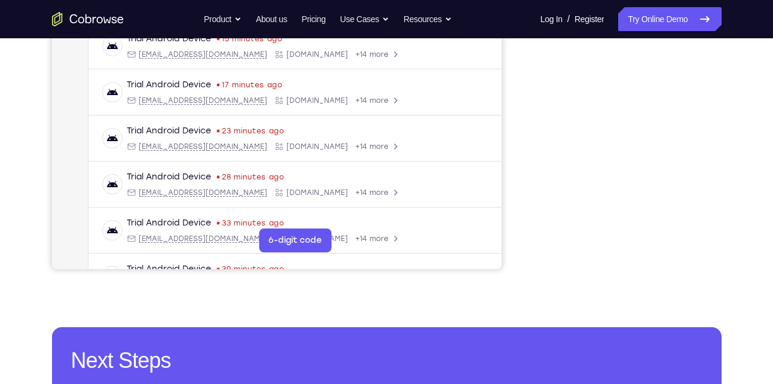
scroll to position [162, 0]
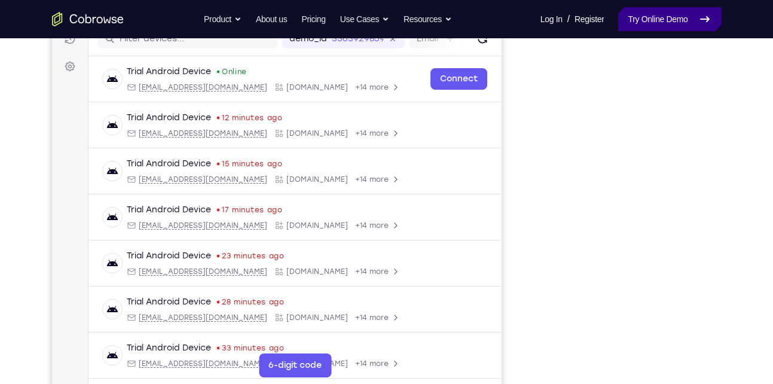
click at [676, 20] on link "Try Online Demo" at bounding box center [669, 19] width 103 height 24
click at [659, 17] on link "Try Online Demo" at bounding box center [669, 19] width 103 height 24
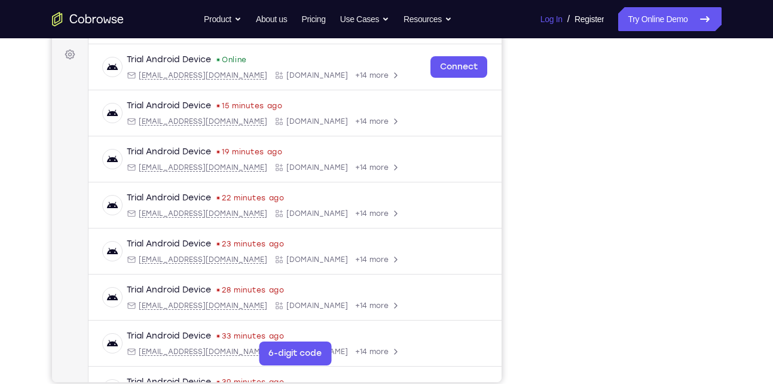
scroll to position [36, 0]
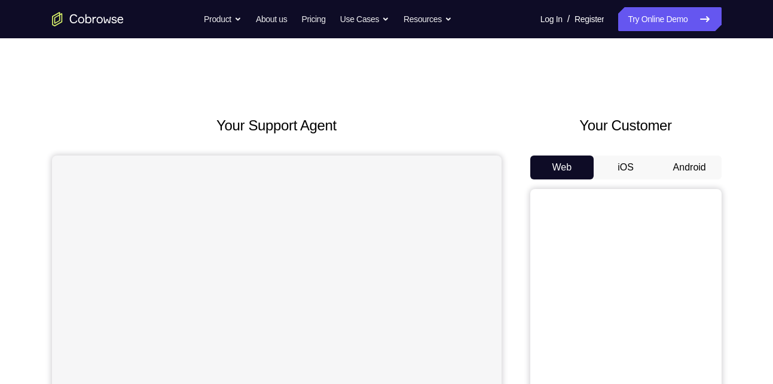
click at [686, 163] on button "Android" at bounding box center [690, 167] width 64 height 24
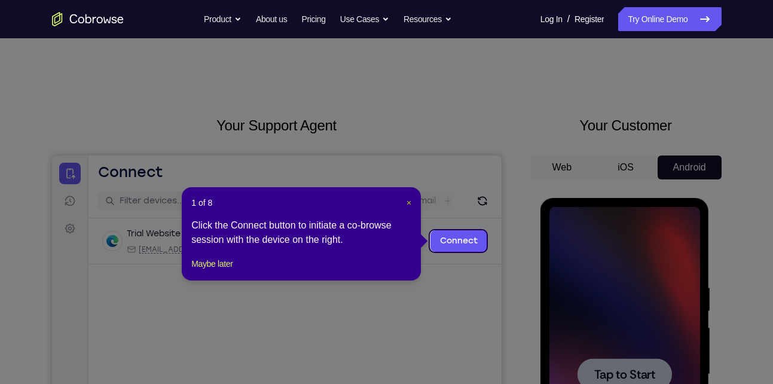
click at [407, 201] on span "×" at bounding box center [409, 203] width 5 height 10
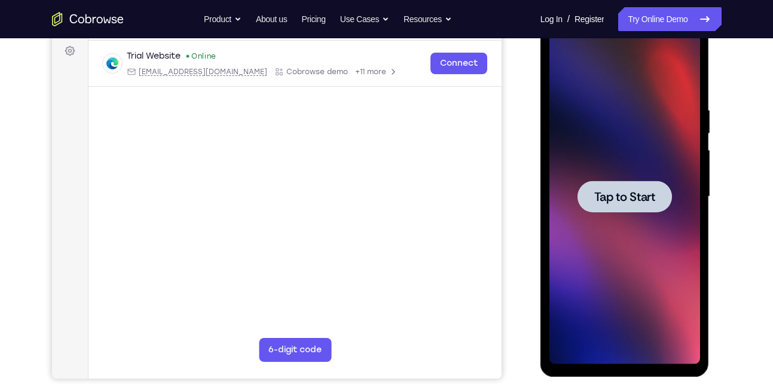
scroll to position [179, 0]
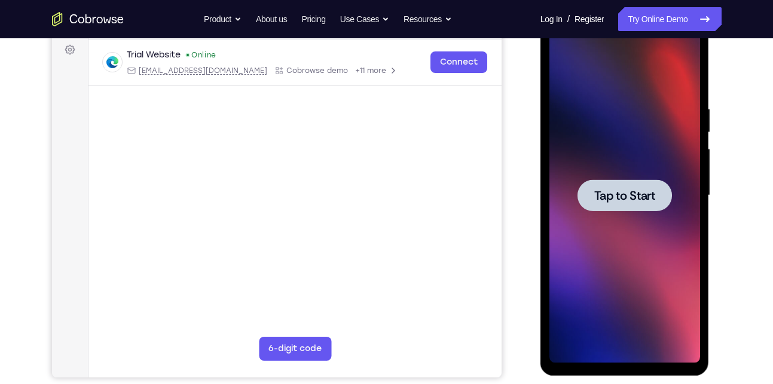
click at [627, 199] on span "Tap to Start" at bounding box center [624, 196] width 61 height 12
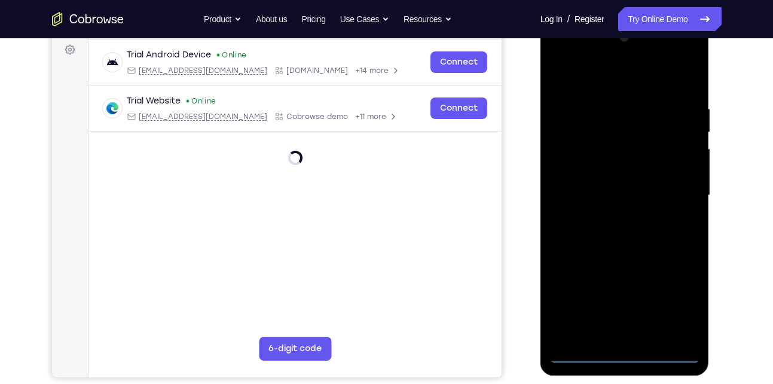
click at [622, 353] on div at bounding box center [625, 195] width 151 height 335
click at [675, 295] on div at bounding box center [625, 195] width 151 height 335
click at [586, 83] on div at bounding box center [625, 195] width 151 height 335
click at [617, 129] on div at bounding box center [625, 195] width 151 height 335
click at [666, 210] on div at bounding box center [625, 195] width 151 height 335
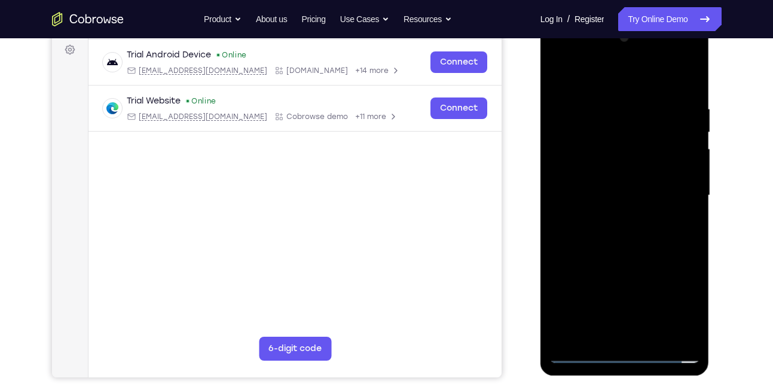
drag, startPoint x: 612, startPoint y: 212, endPoint x: 611, endPoint y: 91, distance: 120.8
click at [611, 91] on div at bounding box center [625, 195] width 151 height 335
click at [686, 226] on div at bounding box center [625, 195] width 151 height 335
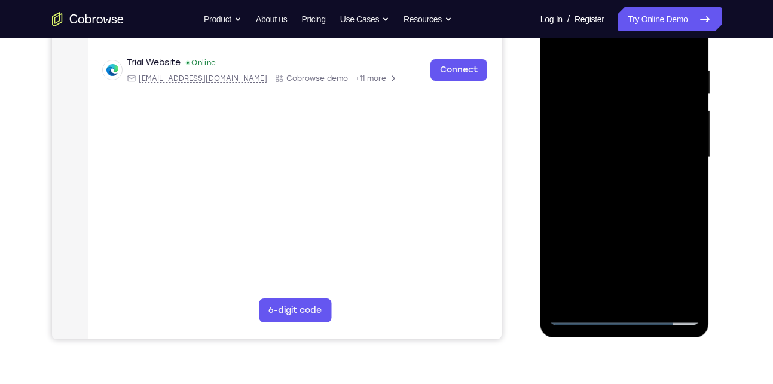
scroll to position [248, 0]
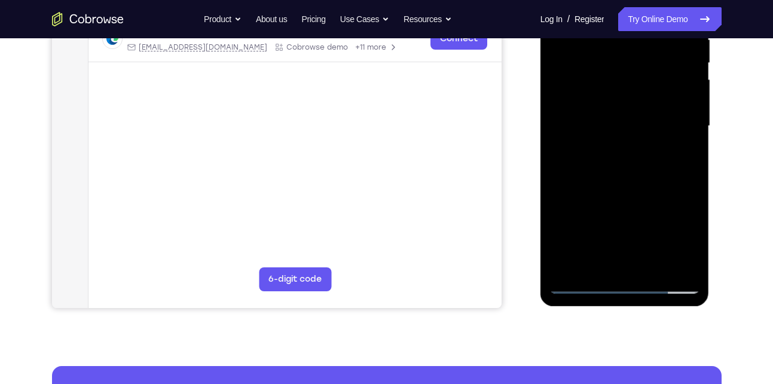
click at [627, 126] on div at bounding box center [625, 126] width 151 height 335
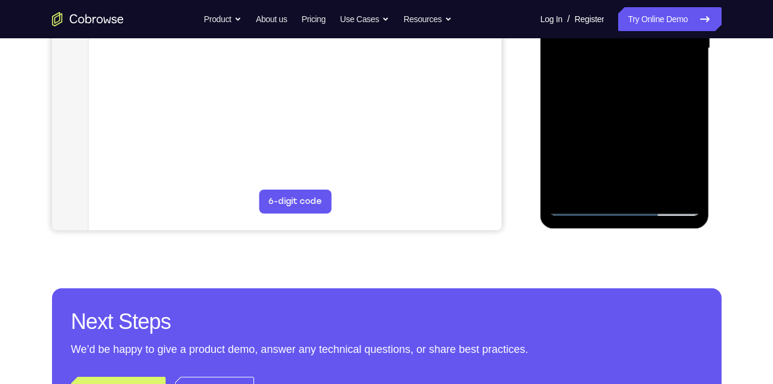
scroll to position [327, 0]
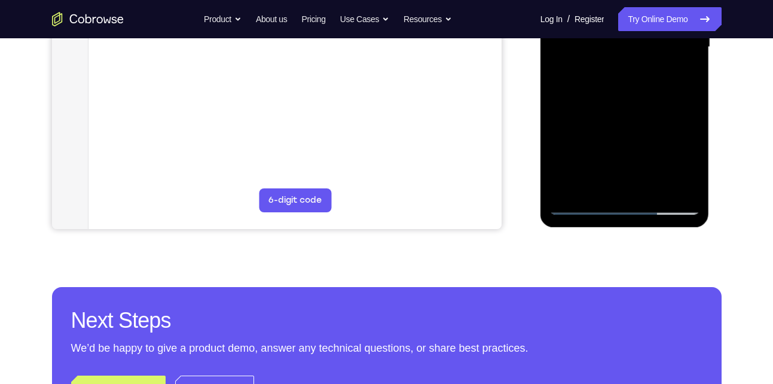
click at [690, 185] on div at bounding box center [625, 47] width 151 height 335
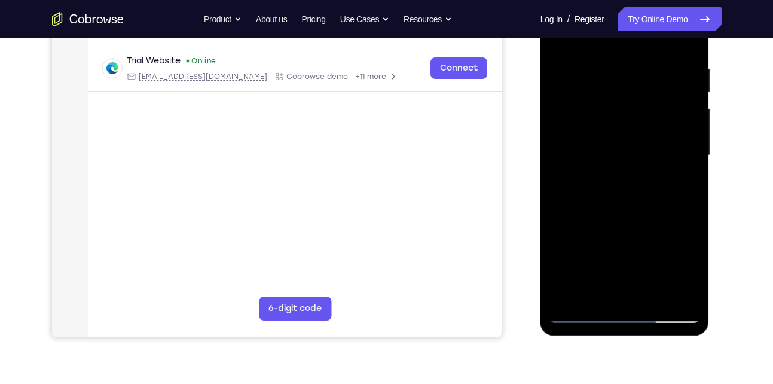
scroll to position [218, 0]
click at [597, 173] on div at bounding box center [625, 156] width 151 height 335
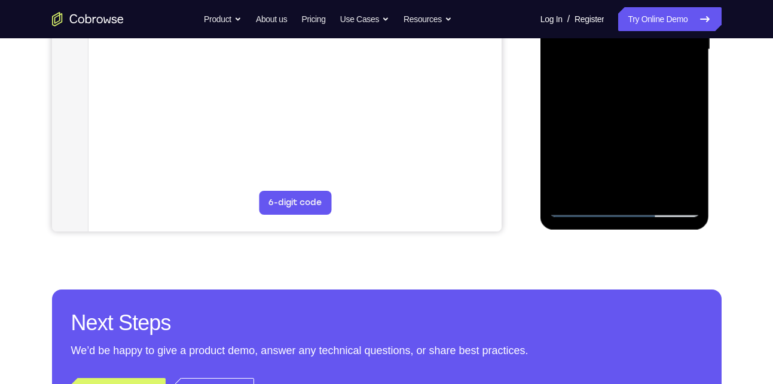
scroll to position [327, 0]
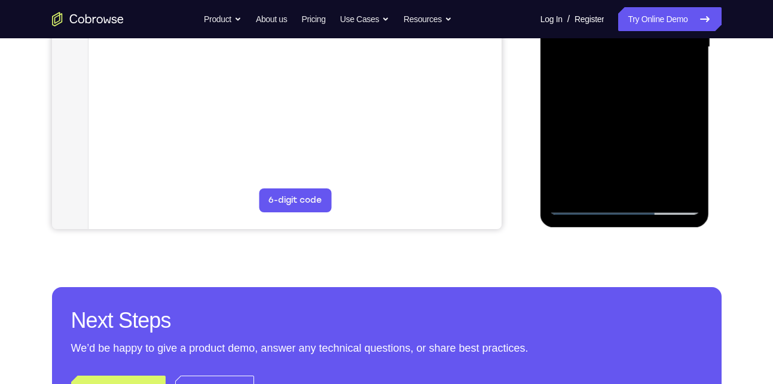
click at [583, 203] on div at bounding box center [625, 47] width 151 height 335
click at [698, 144] on div at bounding box center [625, 47] width 151 height 335
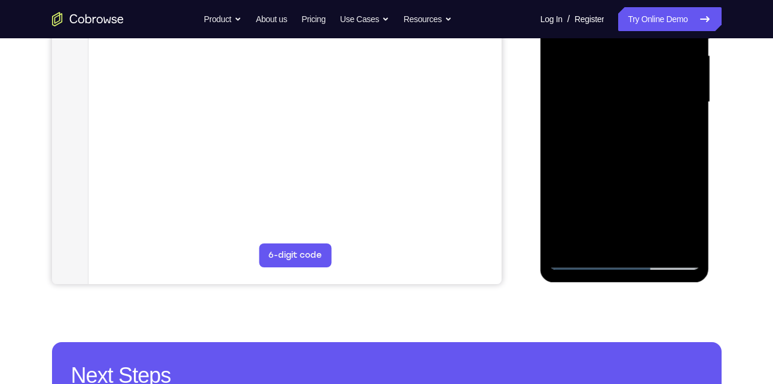
scroll to position [271, 0]
click at [592, 124] on div at bounding box center [625, 102] width 151 height 335
click at [690, 242] on div at bounding box center [625, 102] width 151 height 335
click at [696, 197] on div at bounding box center [625, 102] width 151 height 335
click at [600, 227] on div at bounding box center [625, 102] width 151 height 335
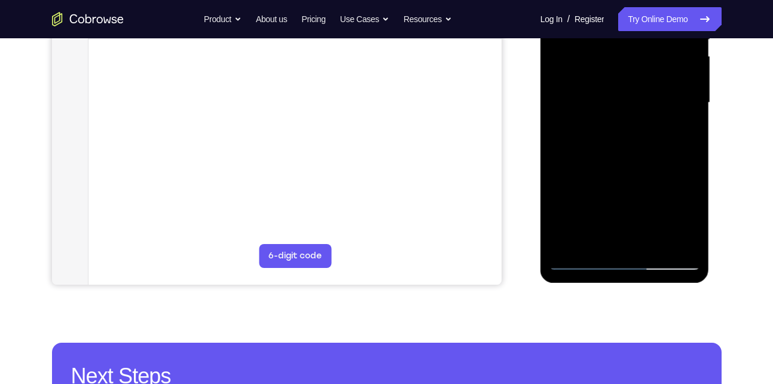
click at [591, 121] on div at bounding box center [625, 102] width 151 height 335
click at [613, 223] on div at bounding box center [625, 102] width 151 height 335
click at [577, 118] on div at bounding box center [625, 102] width 151 height 335
click at [697, 198] on div at bounding box center [625, 102] width 151 height 335
click at [691, 241] on div at bounding box center [625, 102] width 151 height 335
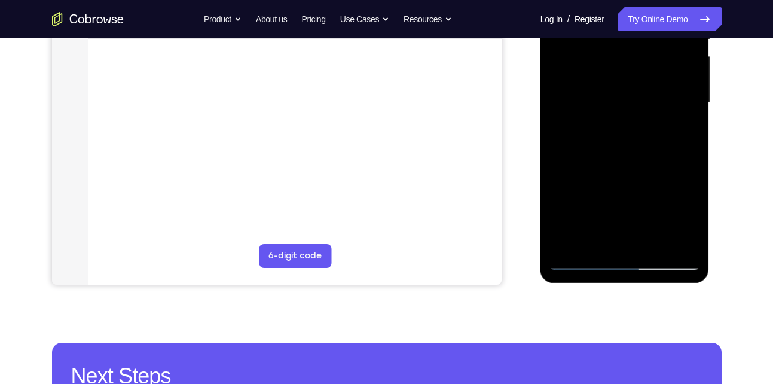
click at [578, 123] on div at bounding box center [625, 102] width 151 height 335
click at [624, 213] on div at bounding box center [625, 102] width 151 height 335
click at [591, 118] on div at bounding box center [625, 102] width 151 height 335
click at [588, 123] on div at bounding box center [625, 102] width 151 height 335
click at [581, 263] on div at bounding box center [625, 102] width 151 height 335
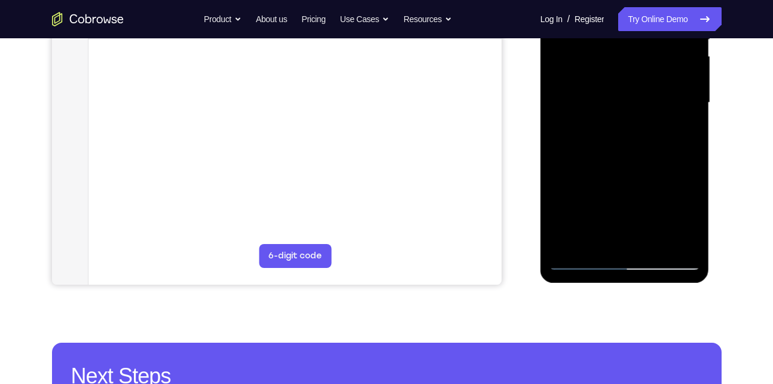
click at [600, 121] on div at bounding box center [625, 102] width 151 height 335
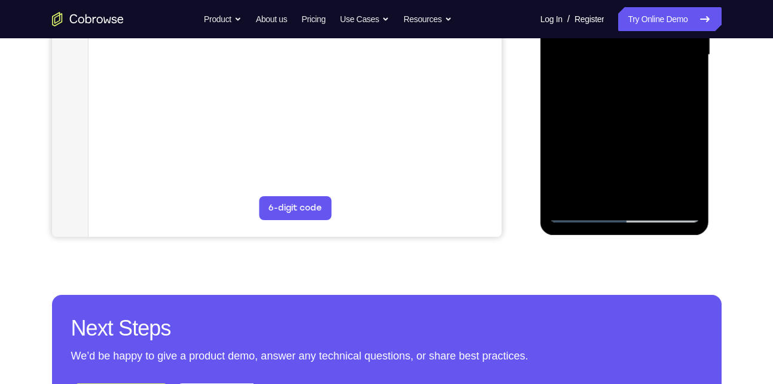
scroll to position [320, 0]
click at [582, 210] on div at bounding box center [625, 54] width 151 height 335
drag, startPoint x: 585, startPoint y: 159, endPoint x: 628, endPoint y: 65, distance: 104.1
click at [628, 65] on div at bounding box center [625, 54] width 151 height 335
click at [605, 72] on div at bounding box center [625, 54] width 151 height 335
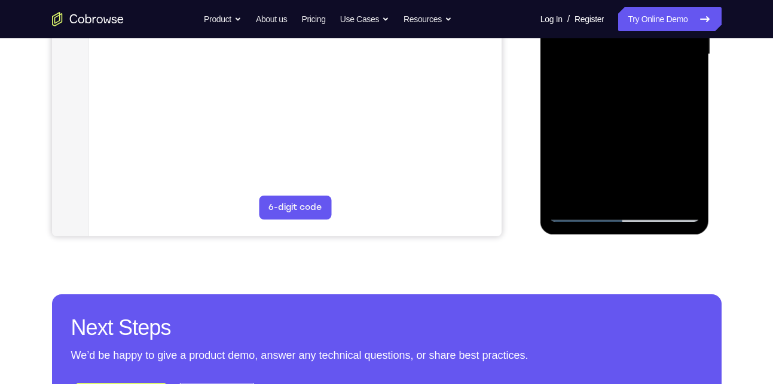
drag, startPoint x: 583, startPoint y: 155, endPoint x: 616, endPoint y: 80, distance: 81.7
click at [616, 80] on div at bounding box center [625, 54] width 151 height 335
drag, startPoint x: 590, startPoint y: 147, endPoint x: 615, endPoint y: 103, distance: 49.8
click at [615, 103] on div at bounding box center [625, 54] width 151 height 335
click at [599, 76] on div at bounding box center [625, 54] width 151 height 335
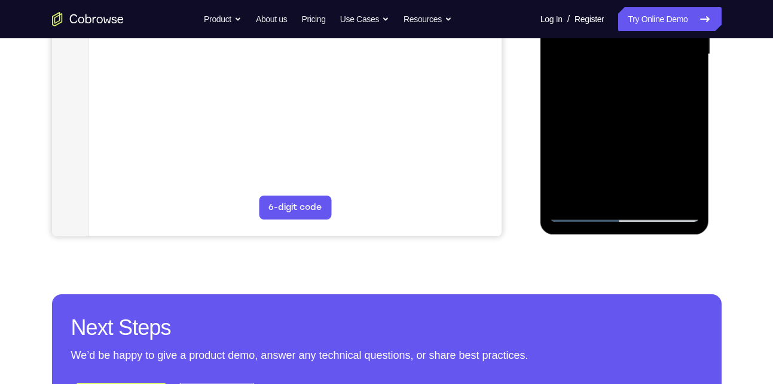
click at [641, 131] on div at bounding box center [625, 54] width 151 height 335
click at [593, 72] on div at bounding box center [625, 54] width 151 height 335
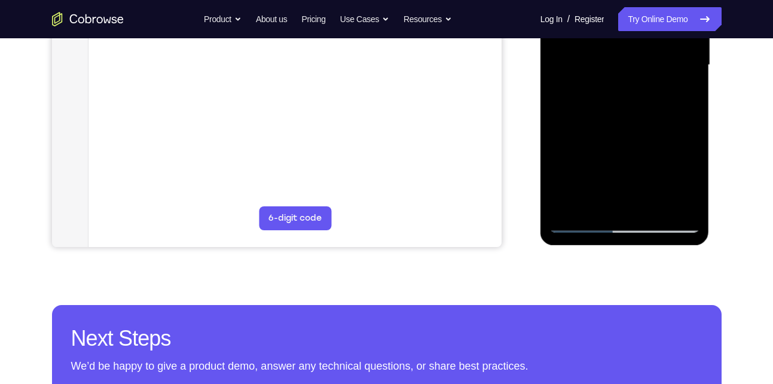
scroll to position [310, 0]
click at [691, 203] on div at bounding box center [625, 64] width 151 height 335
click at [625, 194] on div at bounding box center [625, 64] width 151 height 335
click at [592, 83] on div at bounding box center [625, 64] width 151 height 335
click at [630, 193] on div at bounding box center [625, 64] width 151 height 335
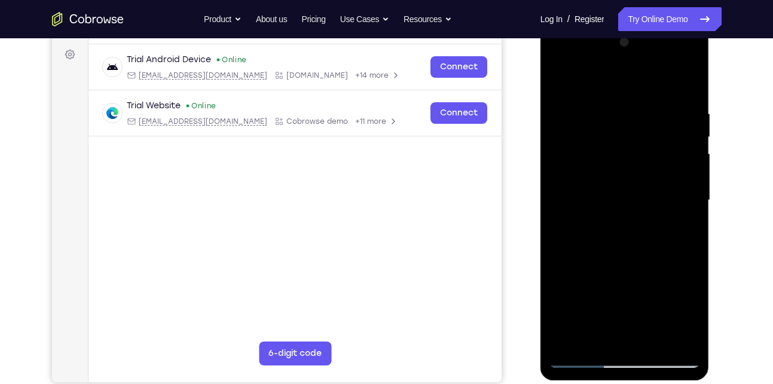
scroll to position [173, 0]
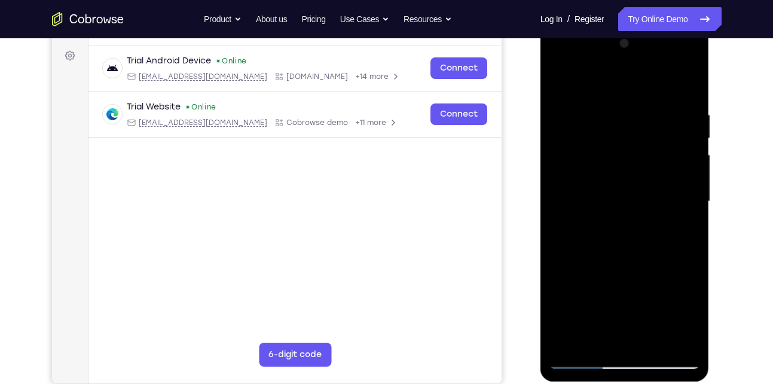
click at [591, 222] on div at bounding box center [625, 201] width 151 height 335
click at [590, 222] on div at bounding box center [625, 201] width 151 height 335
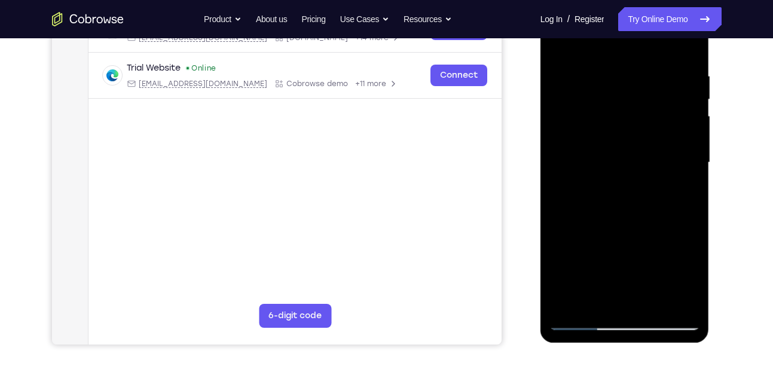
scroll to position [213, 0]
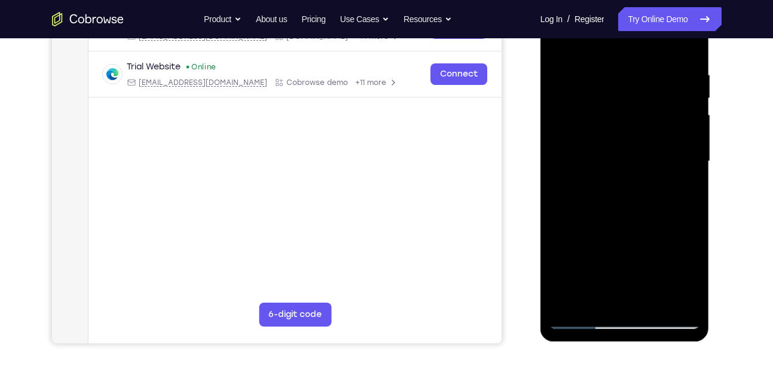
click at [592, 179] on div at bounding box center [625, 161] width 151 height 335
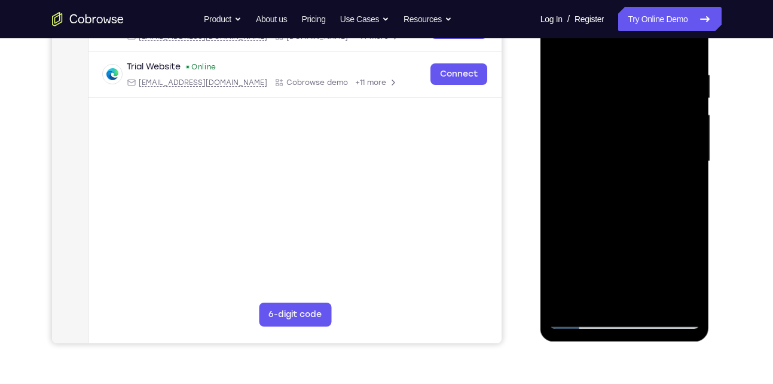
click at [592, 179] on div at bounding box center [625, 161] width 151 height 335
click at [591, 180] on div at bounding box center [625, 161] width 151 height 335
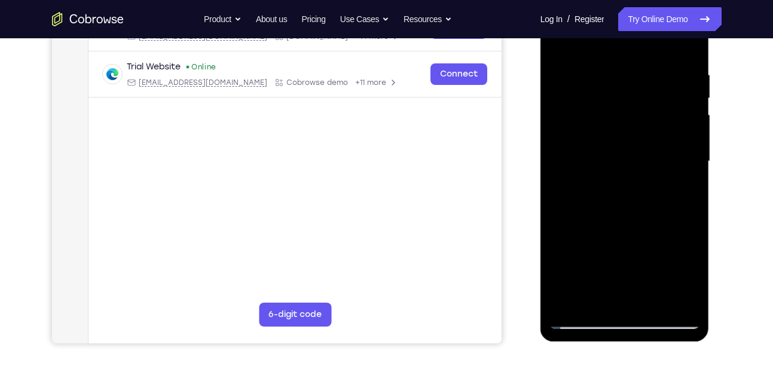
click at [595, 179] on div at bounding box center [625, 161] width 151 height 335
click at [587, 179] on div at bounding box center [625, 161] width 151 height 335
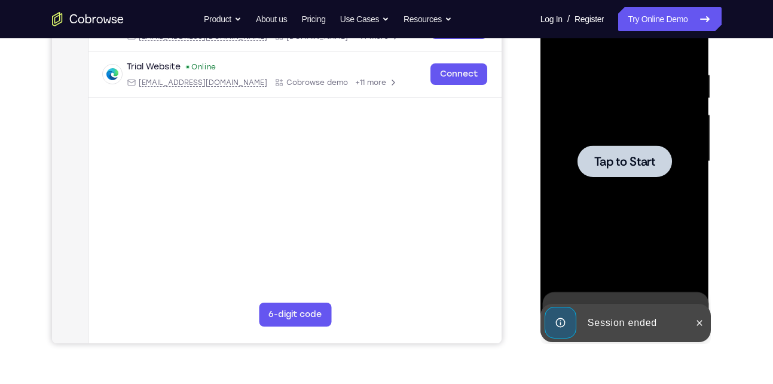
click at [587, 179] on div at bounding box center [625, 161] width 151 height 335
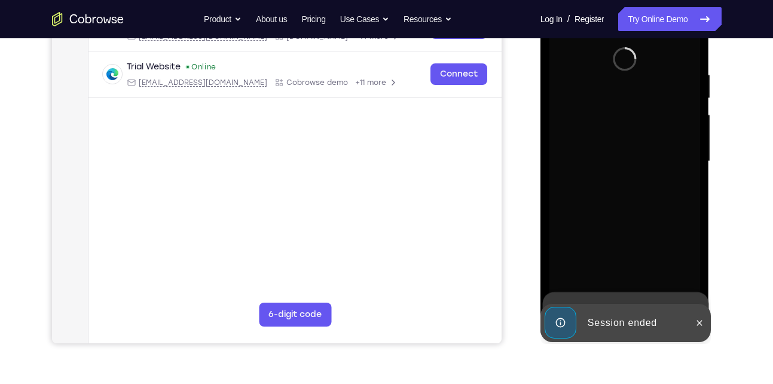
scroll to position [263, 0]
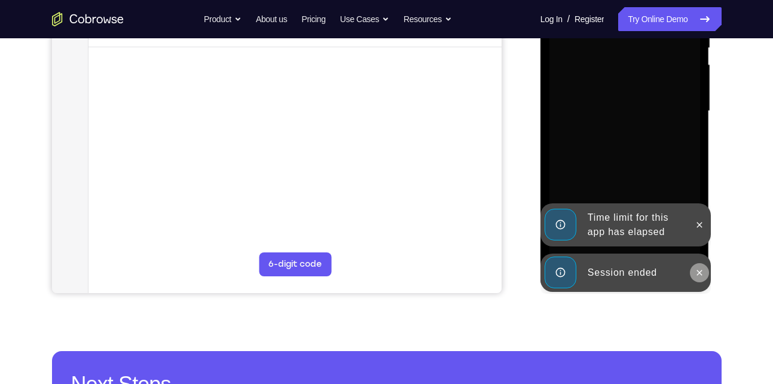
click at [695, 268] on icon at bounding box center [700, 273] width 10 height 10
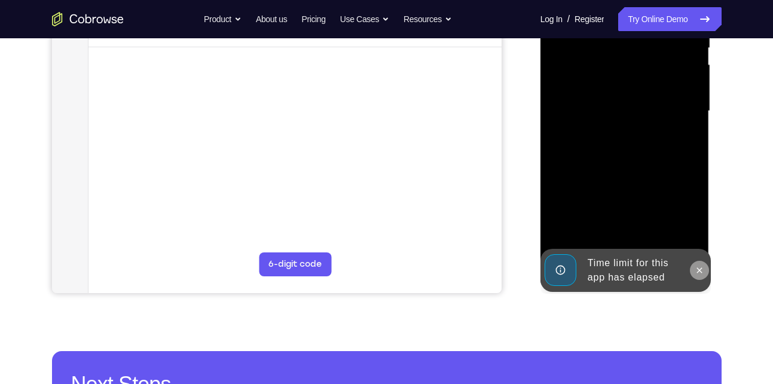
click at [698, 264] on button at bounding box center [699, 270] width 19 height 19
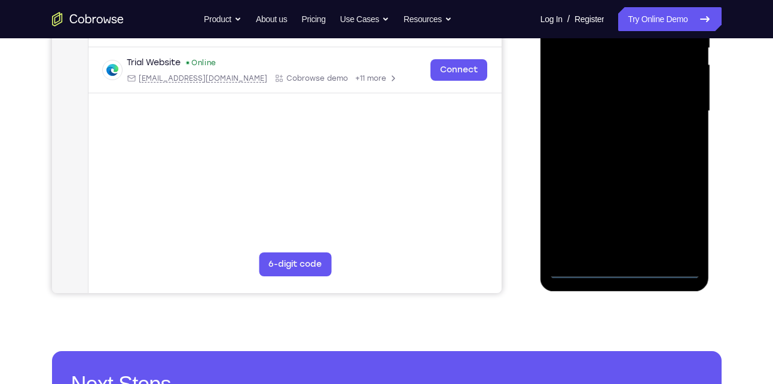
click at [620, 271] on div at bounding box center [625, 111] width 151 height 335
click at [670, 216] on div at bounding box center [625, 111] width 151 height 335
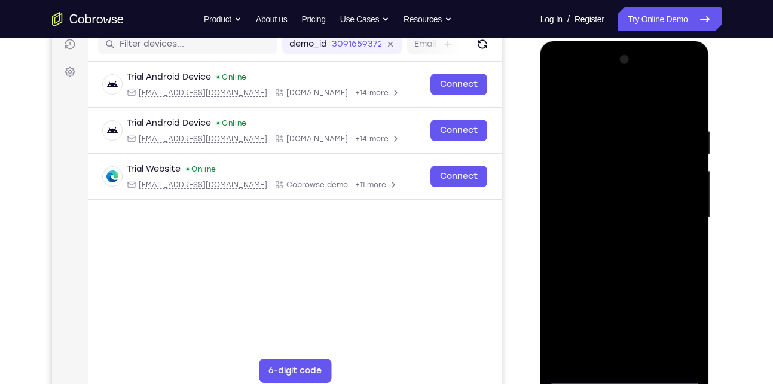
scroll to position [150, 0]
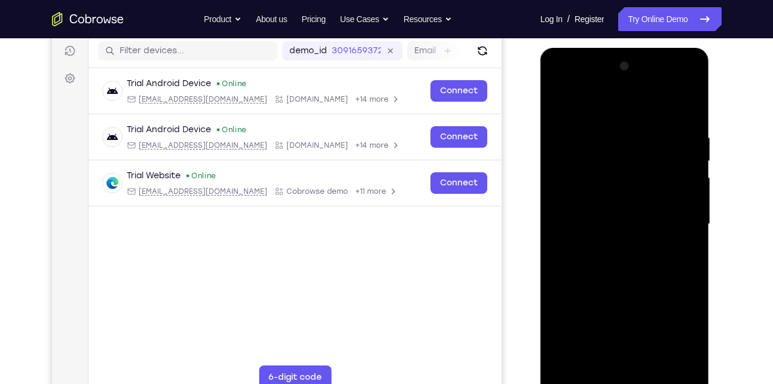
click at [580, 106] on div at bounding box center [625, 224] width 151 height 335
click at [627, 160] on div at bounding box center [625, 224] width 151 height 335
click at [663, 240] on div at bounding box center [625, 224] width 151 height 335
click at [685, 239] on div at bounding box center [625, 224] width 151 height 335
click at [605, 255] on div at bounding box center [625, 224] width 151 height 335
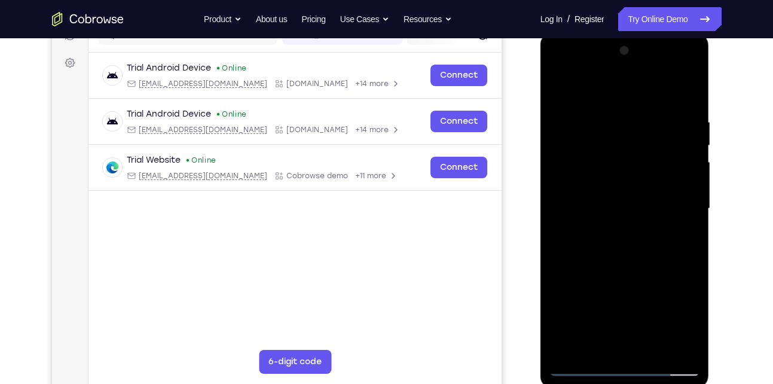
scroll to position [168, 0]
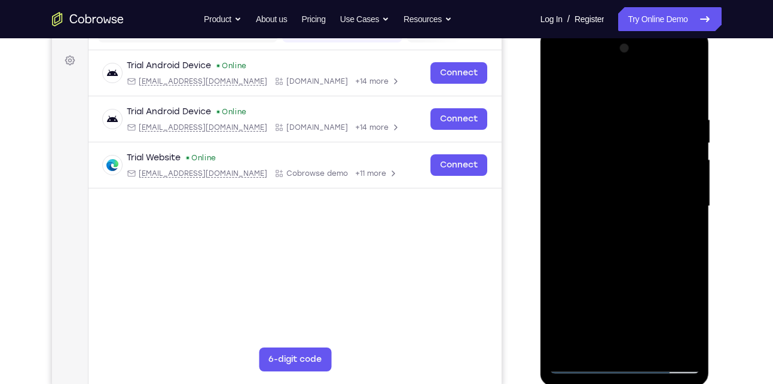
drag, startPoint x: 619, startPoint y: 226, endPoint x: 627, endPoint y: 200, distance: 27.3
click at [627, 200] on div at bounding box center [625, 206] width 151 height 335
drag, startPoint x: 630, startPoint y: 228, endPoint x: 633, endPoint y: 186, distance: 42.6
click at [633, 186] on div at bounding box center [625, 206] width 151 height 335
drag, startPoint x: 622, startPoint y: 221, endPoint x: 633, endPoint y: 191, distance: 31.4
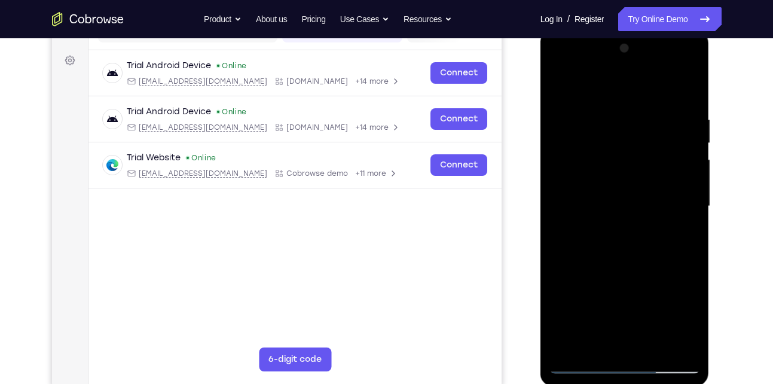
click at [633, 191] on div at bounding box center [625, 206] width 151 height 335
drag, startPoint x: 617, startPoint y: 224, endPoint x: 636, endPoint y: 197, distance: 33.2
click at [636, 197] on div at bounding box center [625, 206] width 151 height 335
click at [615, 260] on div at bounding box center [625, 206] width 151 height 335
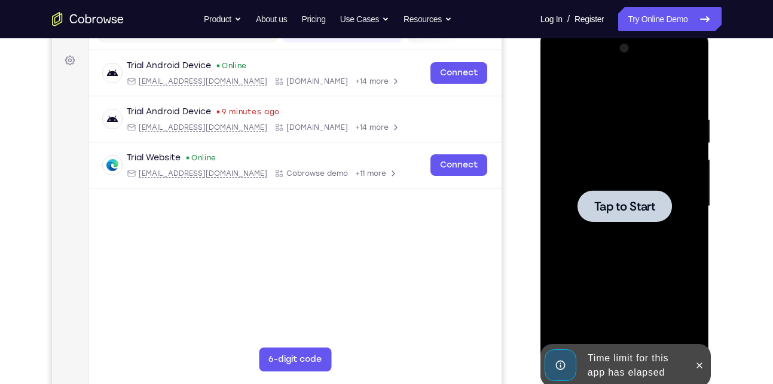
click at [611, 216] on div at bounding box center [625, 206] width 94 height 32
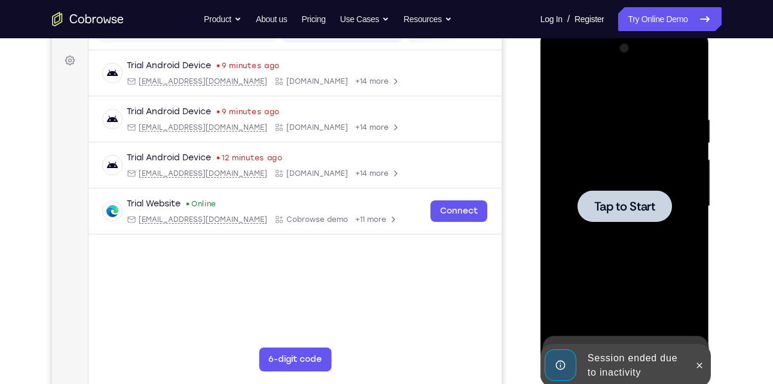
click at [642, 200] on span "Tap to Start" at bounding box center [624, 206] width 61 height 12
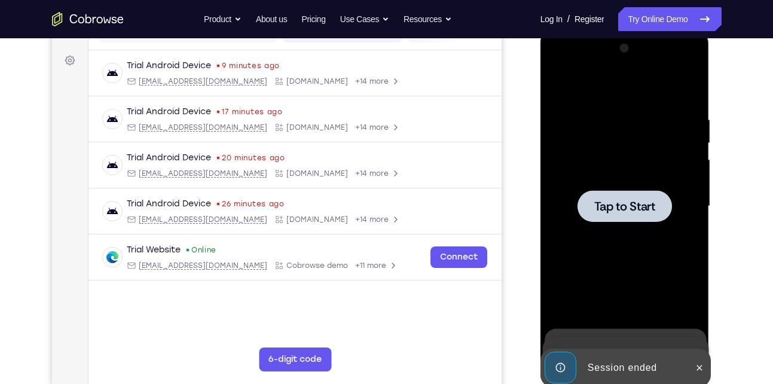
click at [608, 207] on span "Tap to Start" at bounding box center [624, 206] width 61 height 12
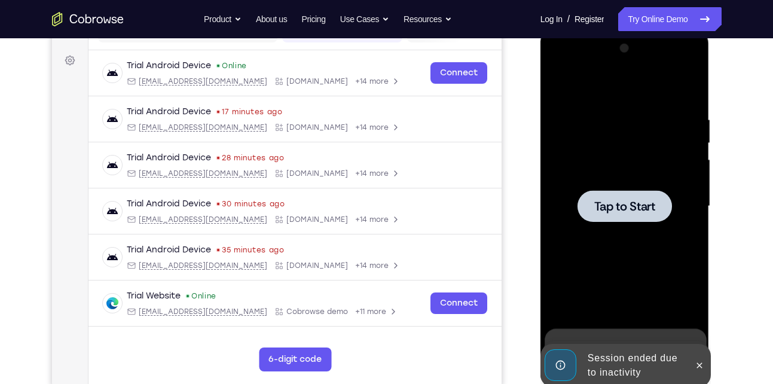
click at [611, 208] on span "Tap to Start" at bounding box center [624, 206] width 61 height 12
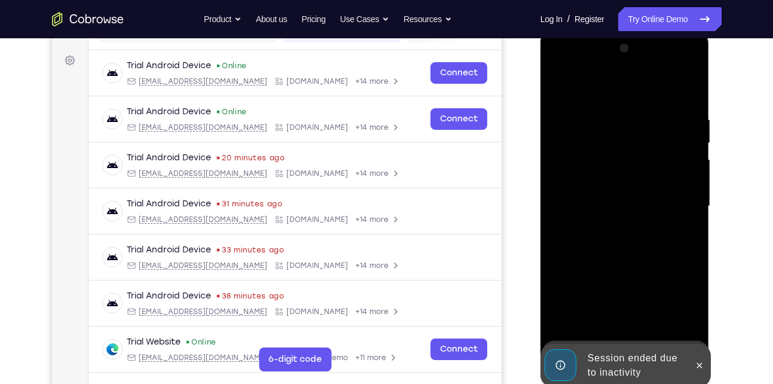
scroll to position [266, 0]
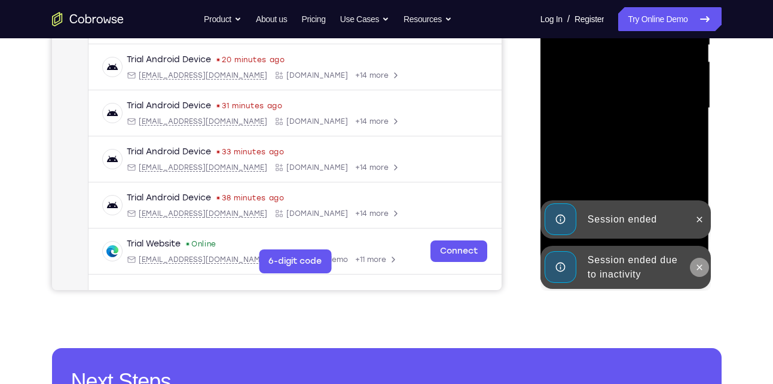
click at [697, 265] on icon at bounding box center [699, 266] width 5 height 5
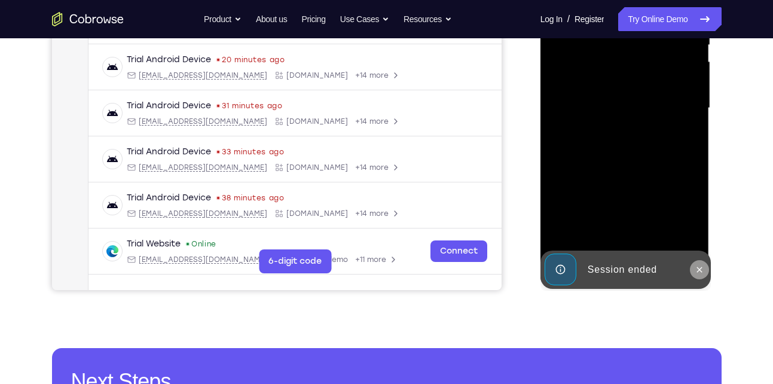
click at [698, 225] on div "Online web based iOS Simulators and Android Emulators. Run iPhone, iPad, Mobile…" at bounding box center [626, 111] width 170 height 359
click at [695, 276] on button at bounding box center [699, 269] width 19 height 19
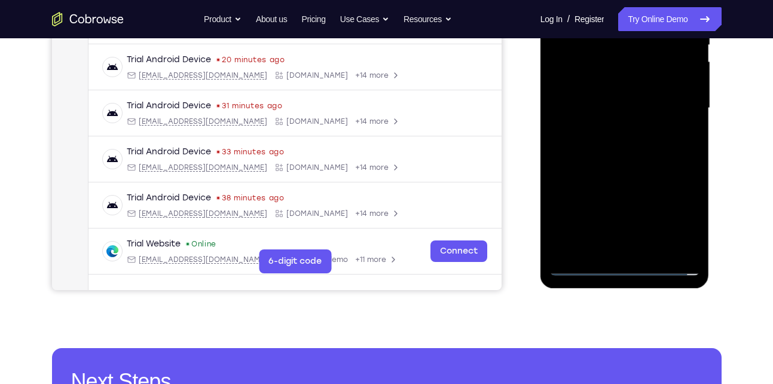
click at [625, 268] on div at bounding box center [625, 108] width 151 height 335
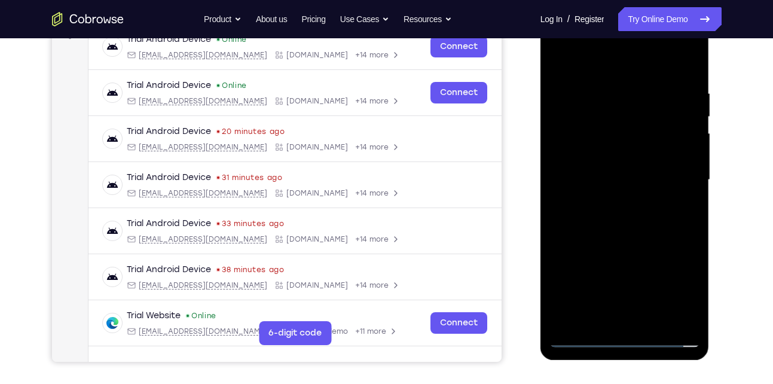
click at [681, 287] on div at bounding box center [625, 180] width 151 height 335
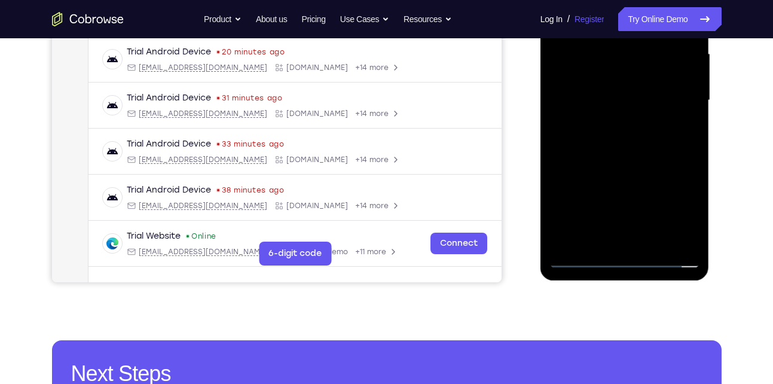
scroll to position [118, 0]
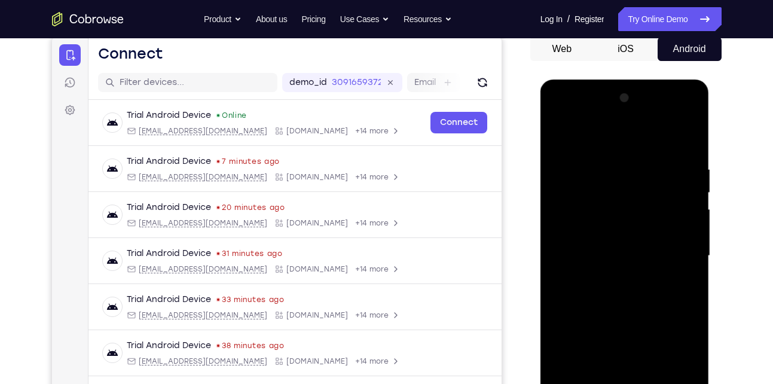
drag, startPoint x: 591, startPoint y: 138, endPoint x: 1074, endPoint y: 99, distance: 484.7
click at [591, 138] on div at bounding box center [625, 255] width 151 height 335
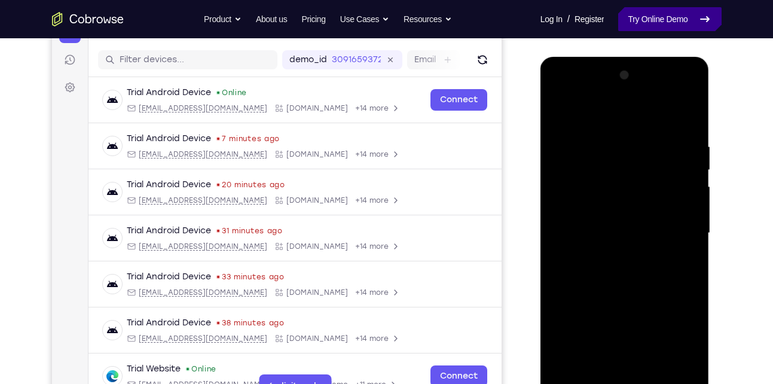
click at [631, 20] on link "Try Online Demo" at bounding box center [669, 19] width 103 height 24
click at [612, 163] on div at bounding box center [625, 233] width 151 height 335
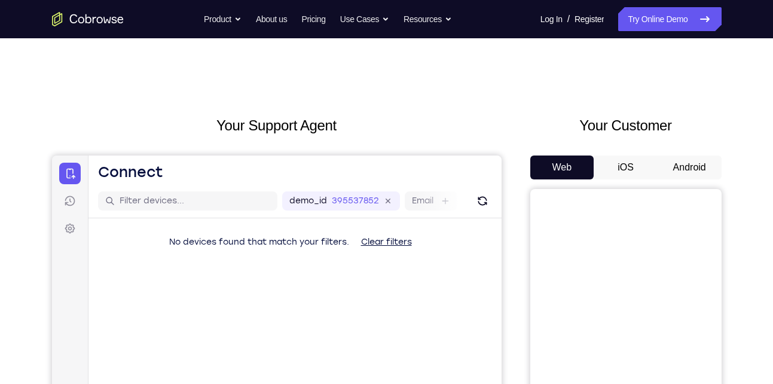
click at [678, 166] on button "Android" at bounding box center [690, 167] width 64 height 24
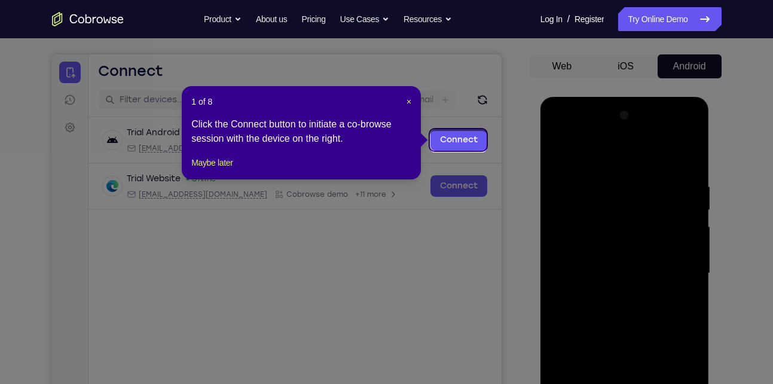
scroll to position [98, 0]
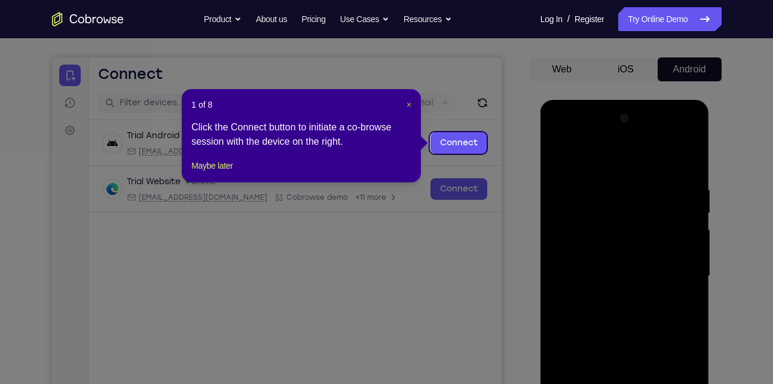
click at [407, 103] on span "×" at bounding box center [409, 105] width 5 height 10
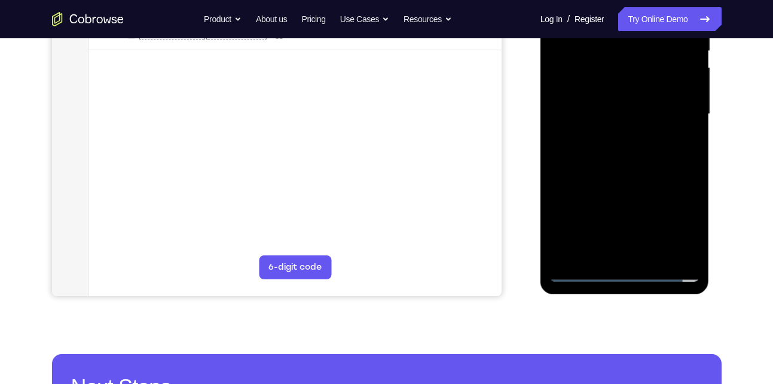
scroll to position [261, 0]
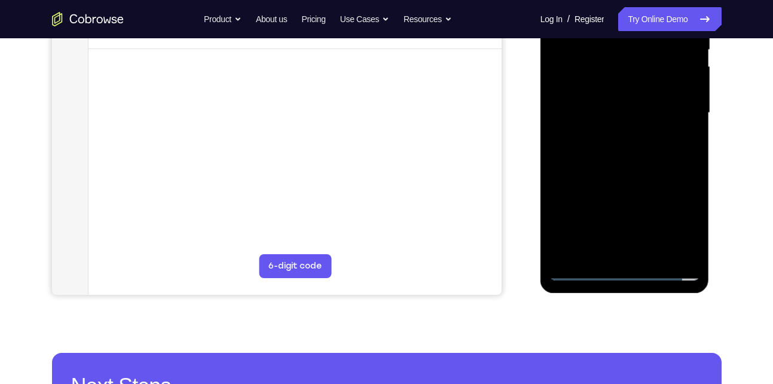
click at [621, 266] on div at bounding box center [625, 113] width 151 height 335
click at [623, 271] on div at bounding box center [625, 113] width 151 height 335
click at [674, 228] on div at bounding box center [625, 113] width 151 height 335
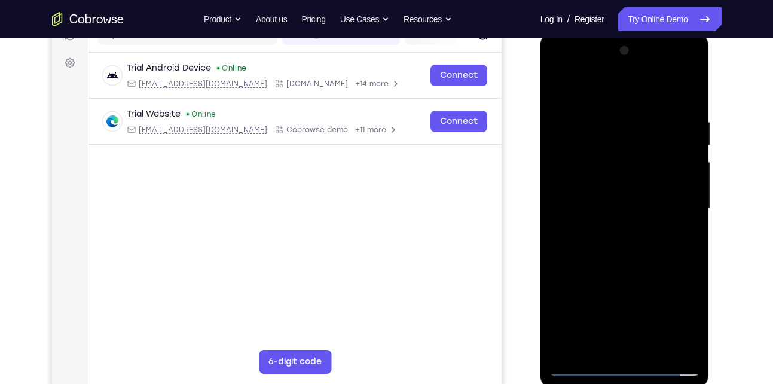
scroll to position [165, 0]
click at [603, 90] on div at bounding box center [625, 209] width 151 height 335
click at [620, 145] on div at bounding box center [625, 209] width 151 height 335
click at [671, 227] on div at bounding box center [625, 209] width 151 height 335
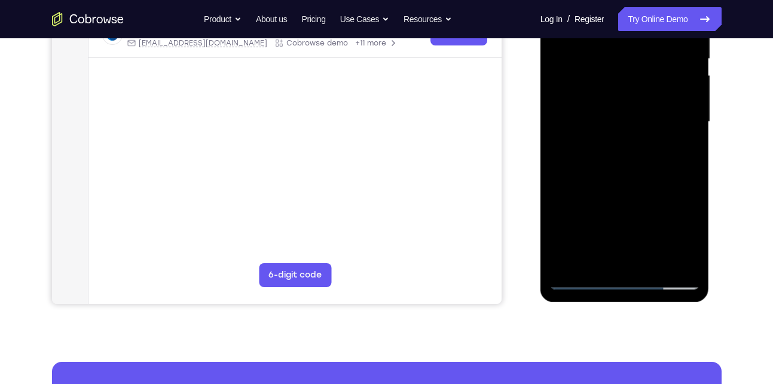
scroll to position [254, 0]
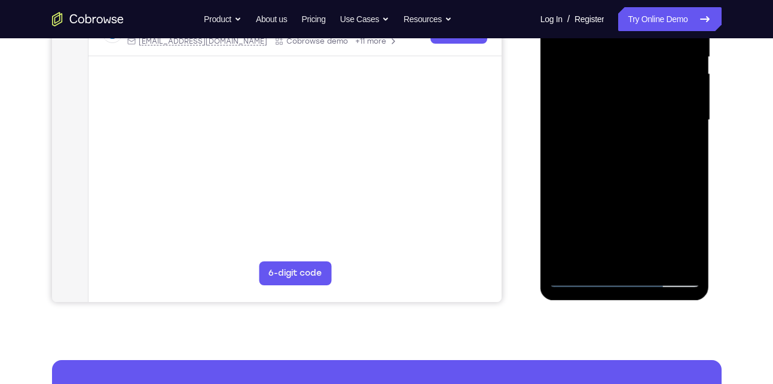
click at [632, 246] on div at bounding box center [625, 120] width 151 height 335
click at [689, 258] on div at bounding box center [625, 120] width 151 height 335
click at [696, 215] on div at bounding box center [625, 120] width 151 height 335
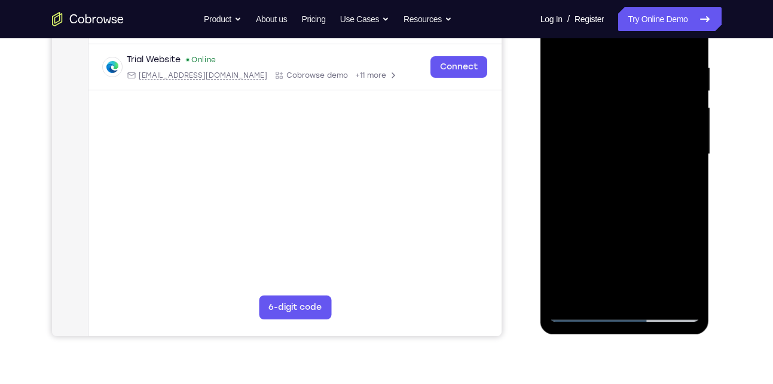
scroll to position [252, 0]
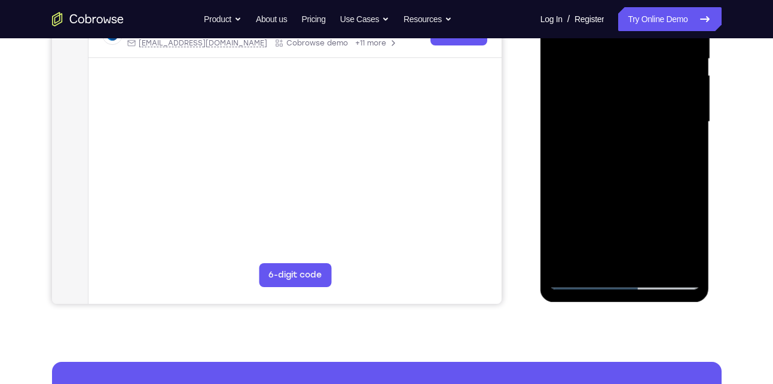
click at [622, 99] on div at bounding box center [625, 122] width 151 height 335
click at [596, 173] on div at bounding box center [625, 122] width 151 height 335
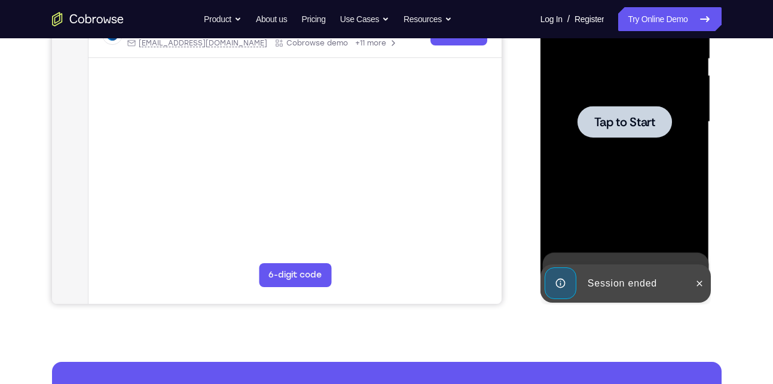
click at [622, 151] on div at bounding box center [625, 122] width 151 height 335
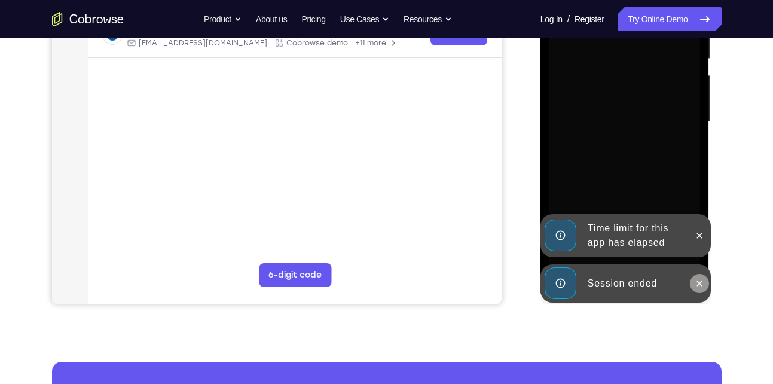
click at [698, 280] on icon at bounding box center [700, 284] width 10 height 10
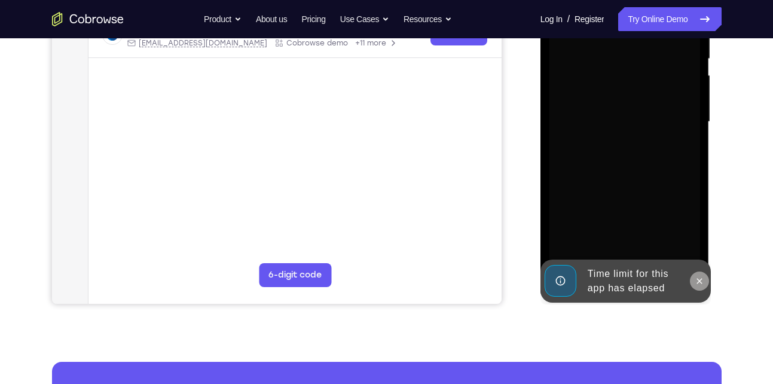
click at [699, 243] on div at bounding box center [625, 122] width 151 height 335
click at [698, 286] on button at bounding box center [699, 280] width 19 height 19
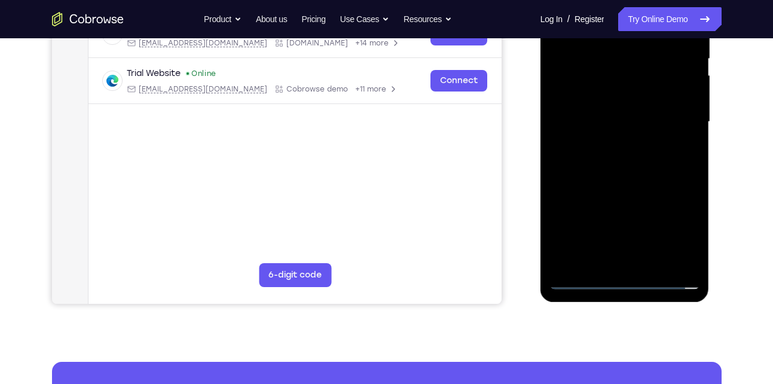
click at [630, 282] on div at bounding box center [625, 122] width 151 height 335
click at [664, 232] on div at bounding box center [625, 122] width 151 height 335
click at [669, 231] on div at bounding box center [625, 122] width 151 height 335
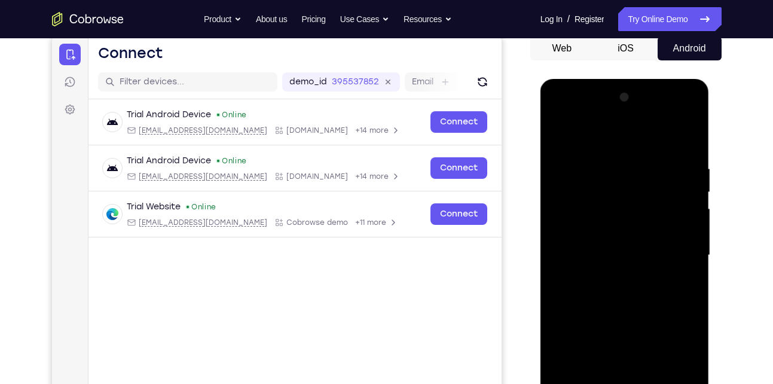
scroll to position [117, 0]
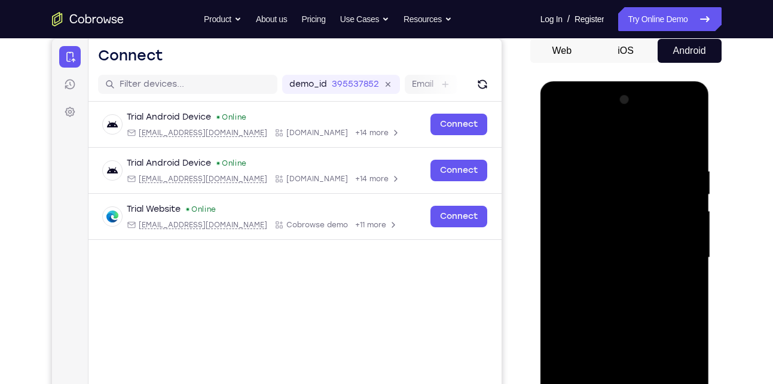
click at [579, 142] on div at bounding box center [625, 257] width 151 height 335
